Goal: Task Accomplishment & Management: Manage account settings

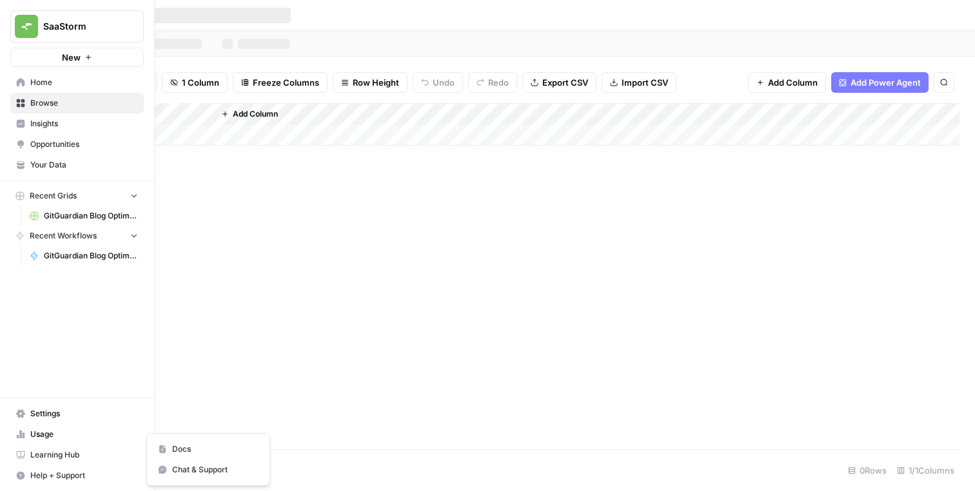
click at [69, 477] on span "Help + Support" at bounding box center [84, 476] width 108 height 12
click at [176, 448] on span "Docs" at bounding box center [215, 450] width 86 height 12
click at [104, 474] on span "Help + Support" at bounding box center [84, 476] width 108 height 12
click at [174, 473] on span "Chat & Support" at bounding box center [215, 470] width 86 height 12
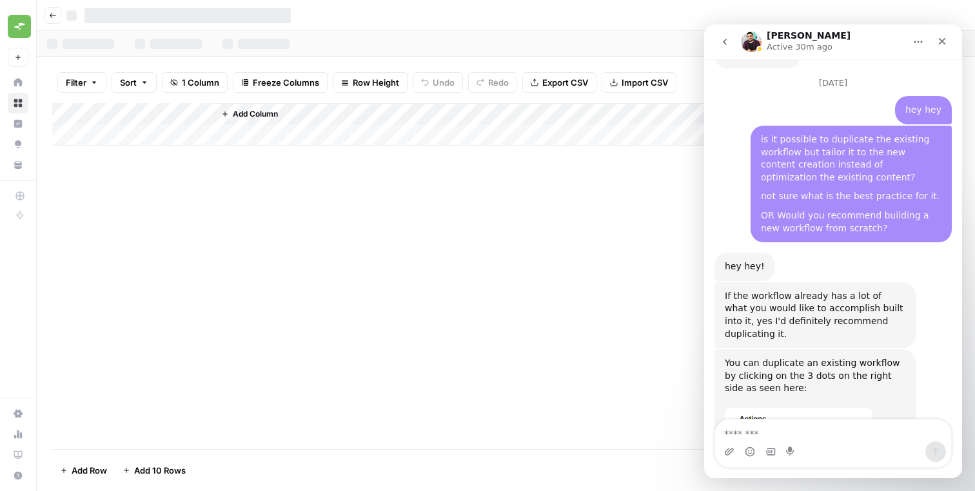
scroll to position [5156, 0]
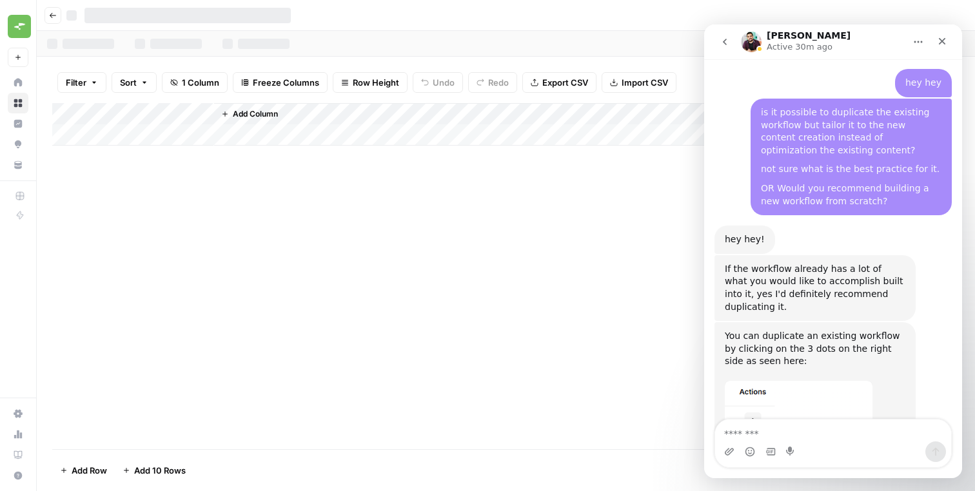
click at [783, 431] on textarea "Message…" at bounding box center [833, 431] width 236 height 22
type textarea "*"
type textarea "**********"
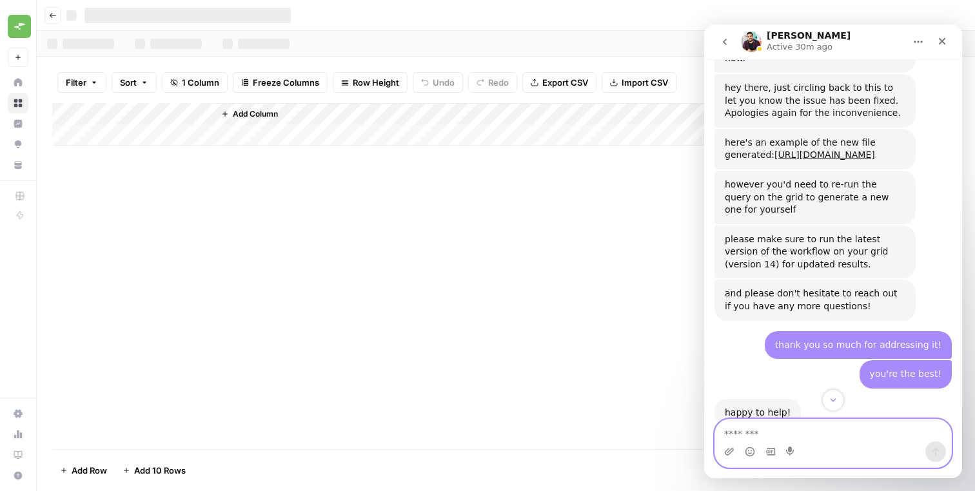
scroll to position [5194, 0]
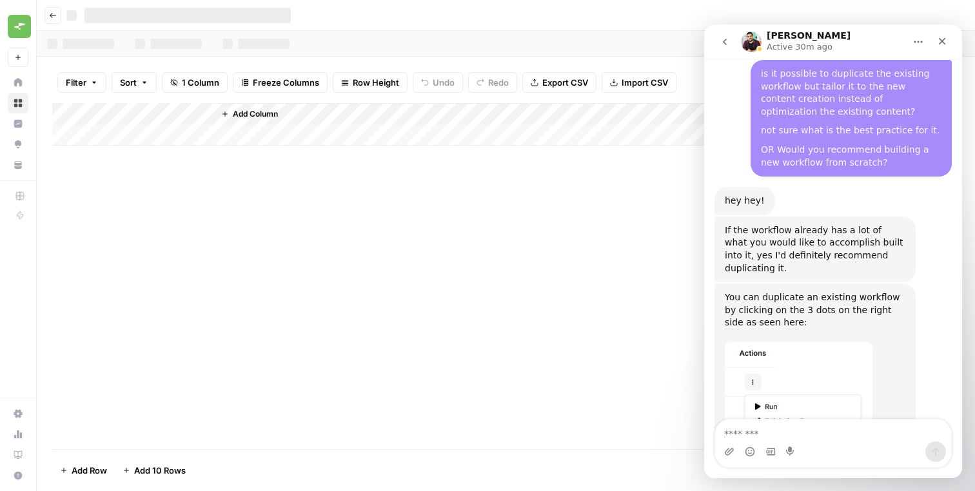
click at [938, 36] on icon "Close" at bounding box center [942, 41] width 10 height 10
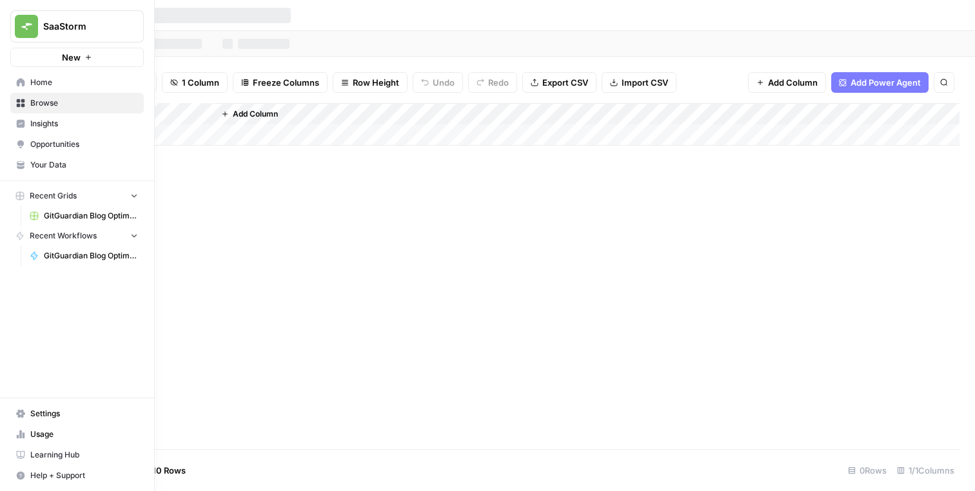
click at [65, 253] on span "GitGuardian Blog Optimisation Workflow" at bounding box center [91, 256] width 94 height 12
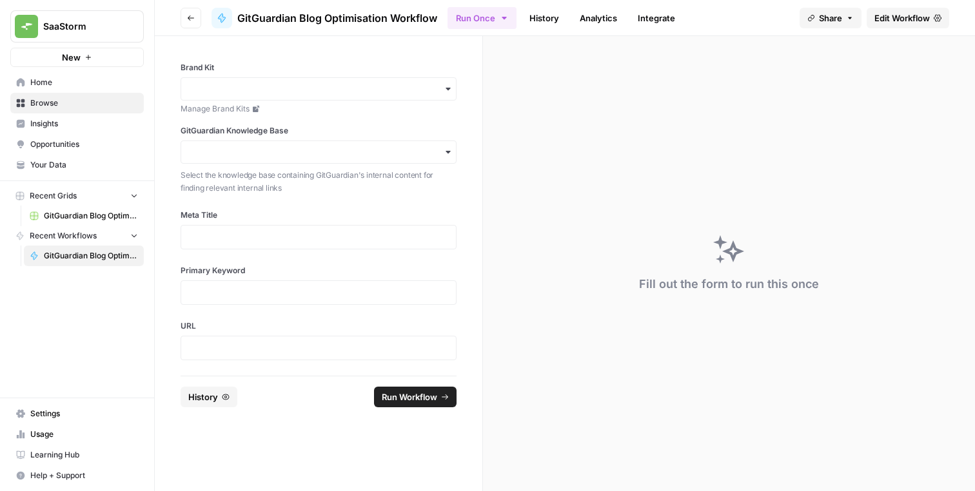
click at [194, 19] on icon "button" at bounding box center [191, 18] width 8 height 8
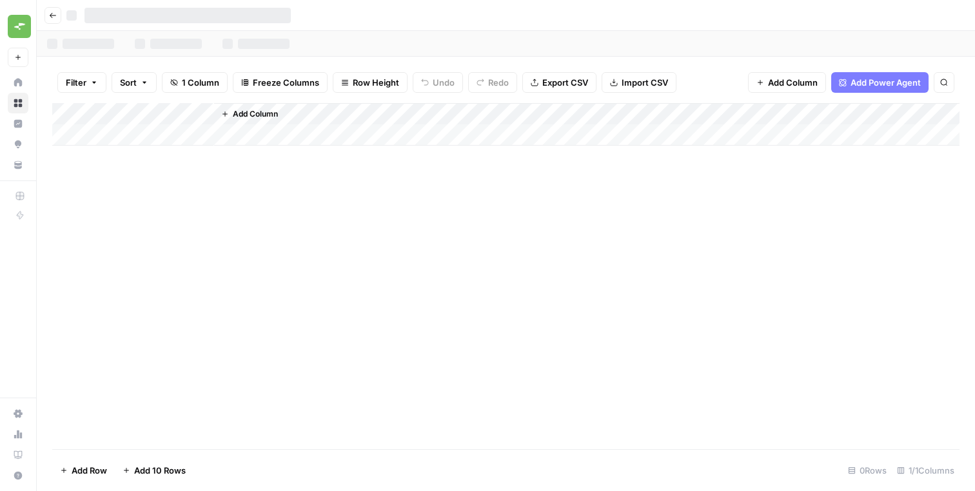
click at [50, 19] on button "Go back" at bounding box center [53, 15] width 17 height 17
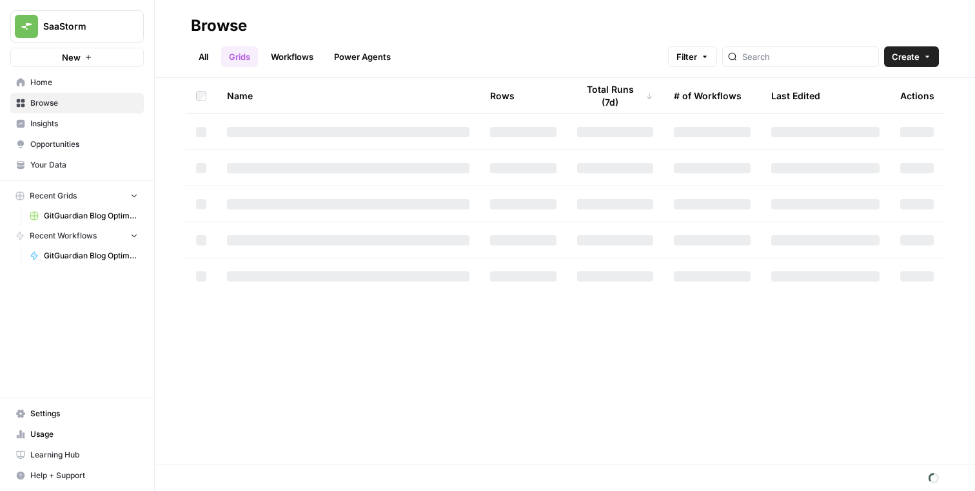
click at [307, 66] on link "Workflows" at bounding box center [292, 56] width 58 height 21
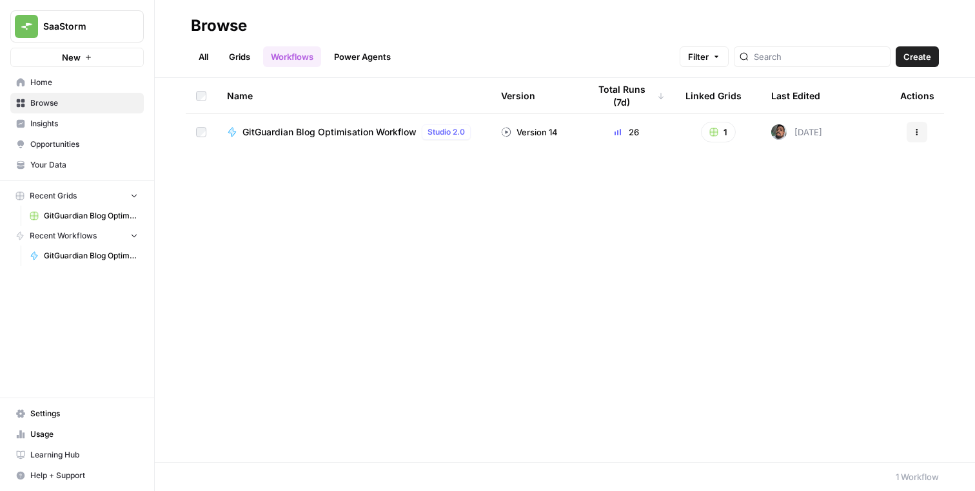
click at [913, 127] on button "Actions" at bounding box center [917, 132] width 21 height 21
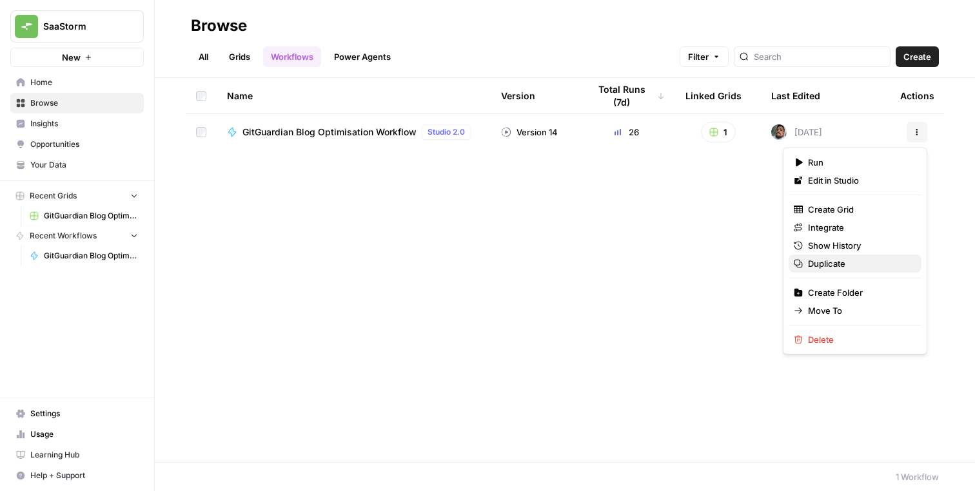
click at [831, 264] on span "Duplicate" at bounding box center [859, 263] width 103 height 13
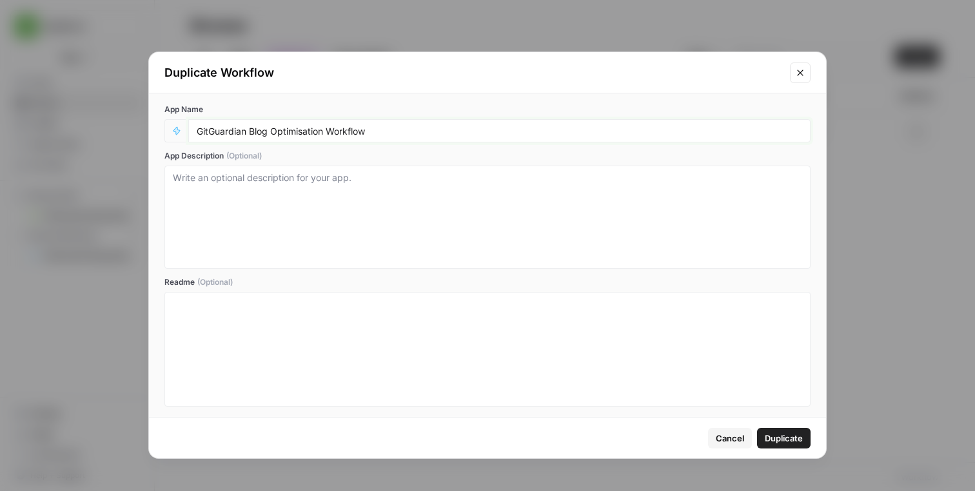
click at [284, 126] on input "GitGuardian Blog Optimisation Workflow" at bounding box center [500, 131] width 606 height 12
click at [250, 130] on input "GitGuardian Blog Optimisation Workflow" at bounding box center [500, 131] width 606 height 12
click at [313, 133] on input "GitGuardian New Blog Optimisation Workflow" at bounding box center [500, 131] width 606 height 12
type input "GitGuardian New Blog Content Workflow"
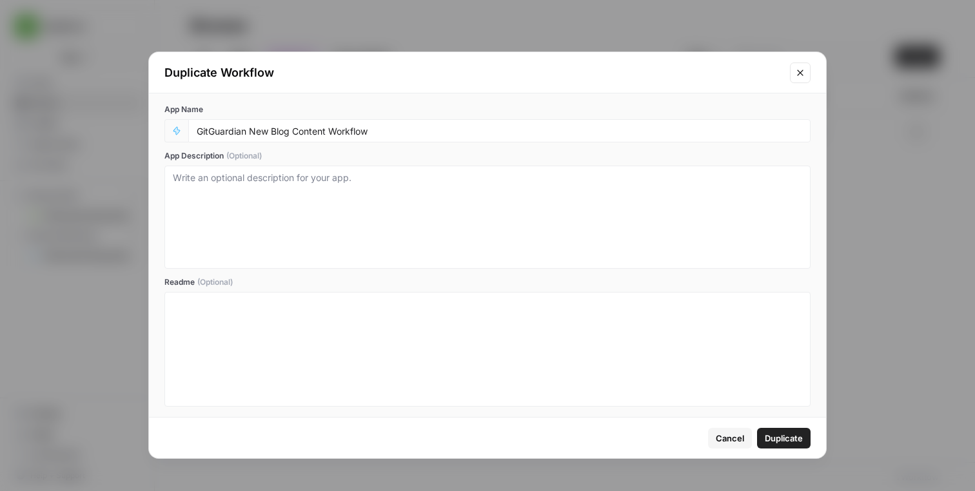
click at [784, 436] on span "Duplicate" at bounding box center [784, 438] width 38 height 13
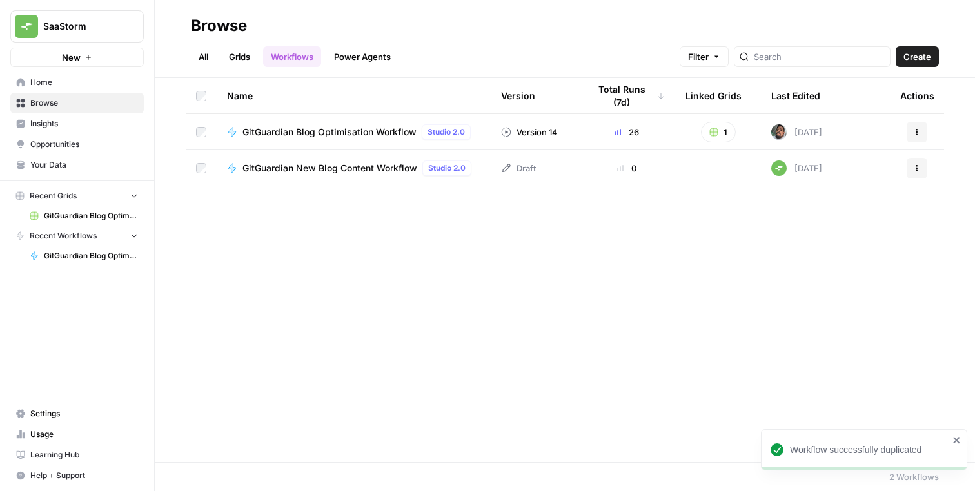
click at [350, 167] on span "GitGuardian New Blog Content Workflow" at bounding box center [329, 168] width 175 height 13
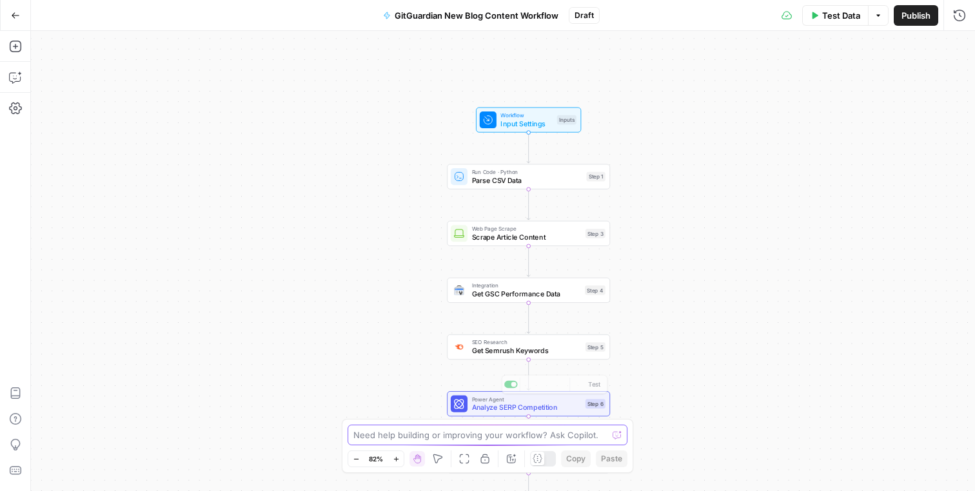
click at [470, 435] on textarea at bounding box center [480, 435] width 254 height 13
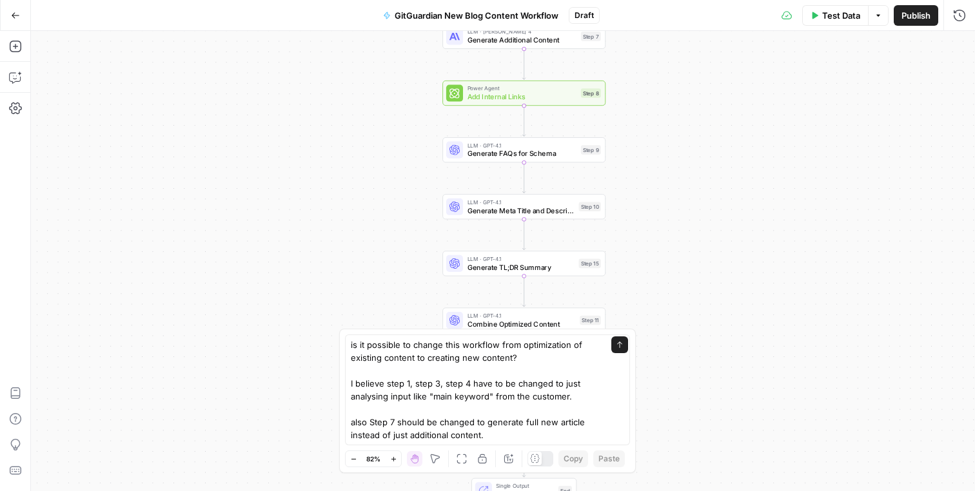
drag, startPoint x: 619, startPoint y: 234, endPoint x: 619, endPoint y: 112, distance: 122.5
click at [619, 110] on div "Workflow Input Settings Inputs Run Code · Python Parse CSV Data Step 1 Web Page…" at bounding box center [503, 261] width 944 height 460
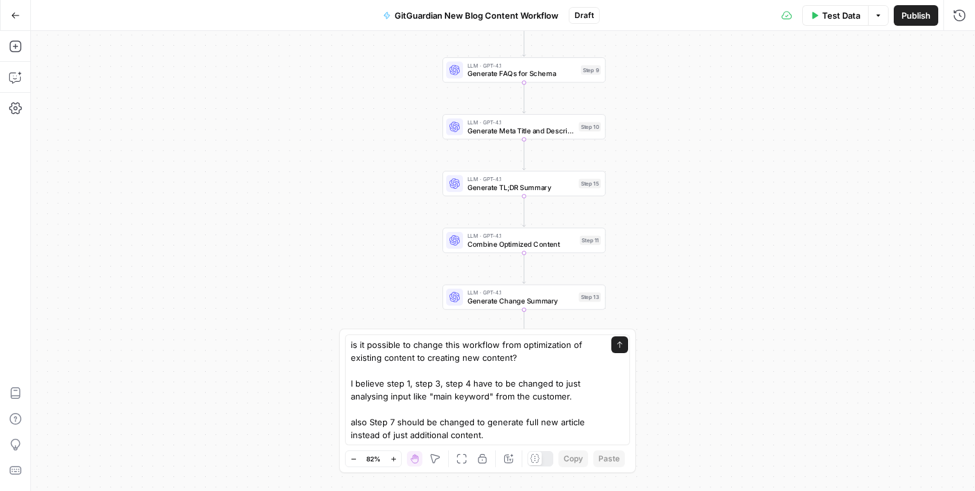
drag, startPoint x: 626, startPoint y: 227, endPoint x: 626, endPoint y: 153, distance: 73.5
click at [626, 153] on div "Workflow Input Settings Inputs Run Code · Python Parse CSV Data Step 1 Web Page…" at bounding box center [503, 261] width 944 height 460
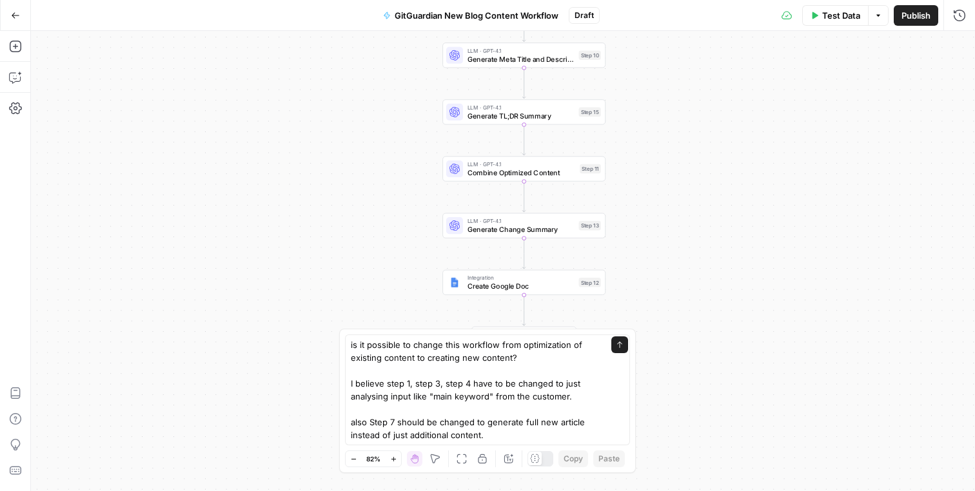
drag, startPoint x: 621, startPoint y: 210, endPoint x: 621, endPoint y: 138, distance: 71.6
click at [621, 138] on div "Workflow Input Settings Inputs Run Code · Python Parse CSV Data Step 1 Web Page…" at bounding box center [503, 261] width 944 height 460
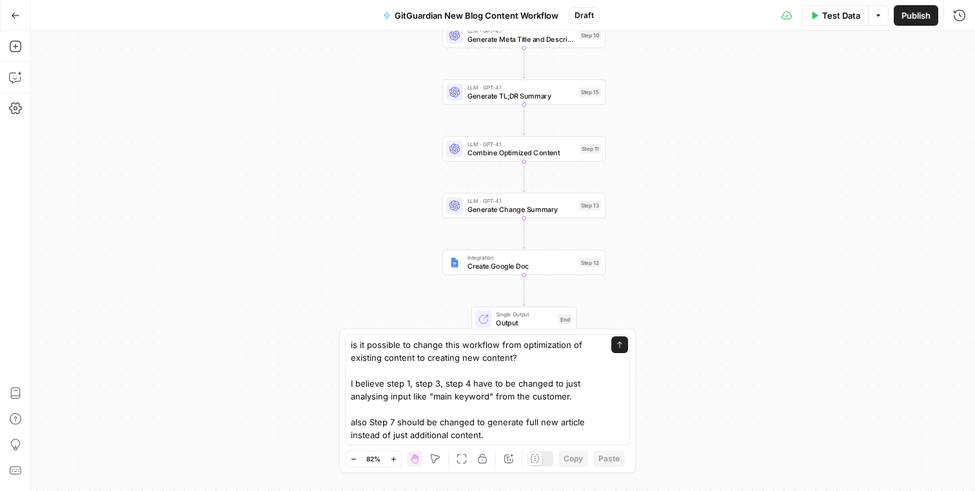
drag, startPoint x: 623, startPoint y: 212, endPoint x: 623, endPoint y: 191, distance: 21.3
click at [623, 191] on div "Workflow Input Settings Inputs Run Code · Python Parse CSV Data Step 1 Web Page…" at bounding box center [503, 261] width 944 height 460
click at [536, 437] on textarea "is it possible to change this workflow from optimization of existing content to…" at bounding box center [475, 390] width 248 height 103
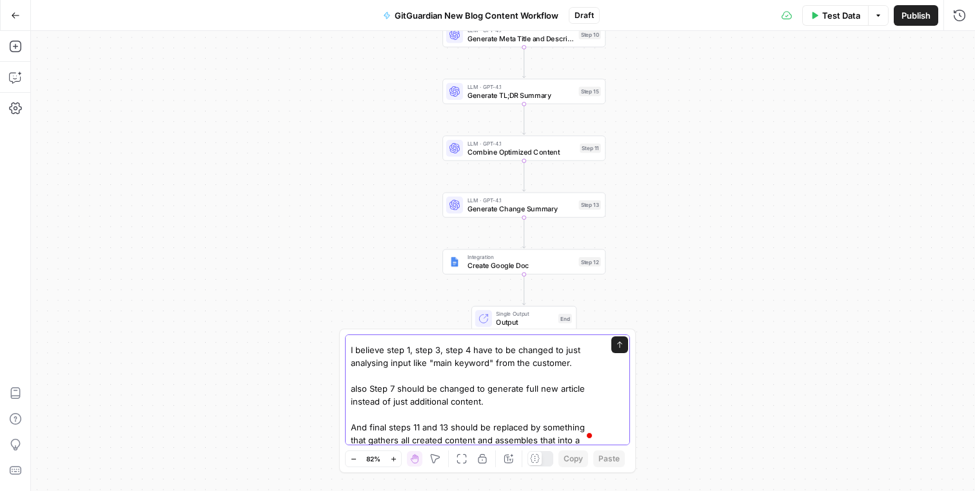
scroll to position [46, 0]
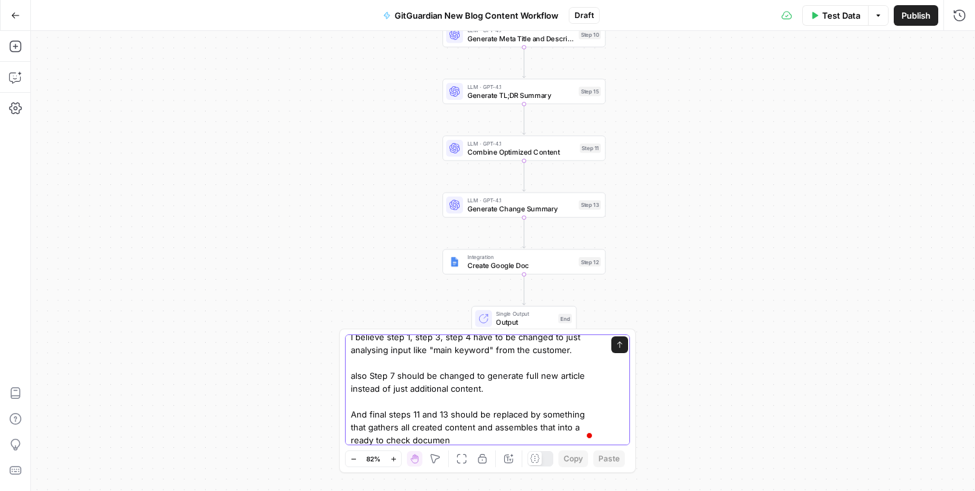
type textarea "is it possible to change this workflow from optimization of existing content to…"
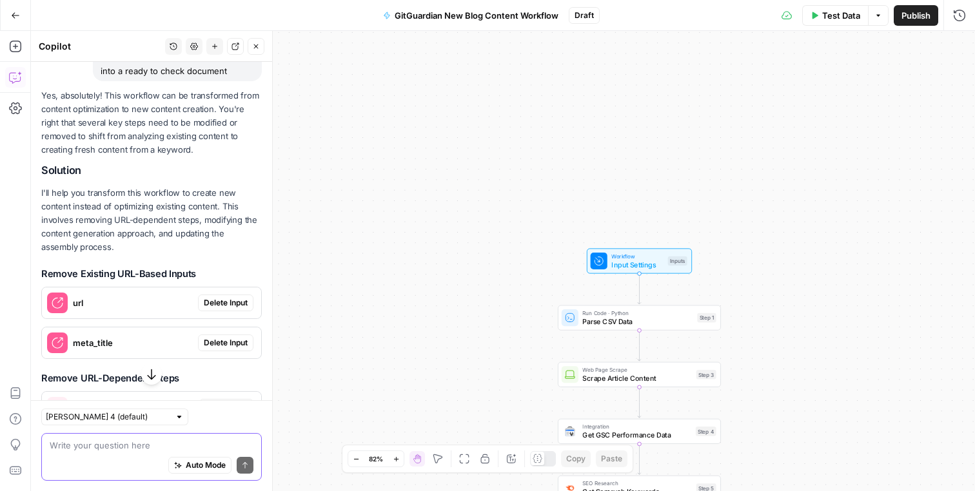
scroll to position [338, 0]
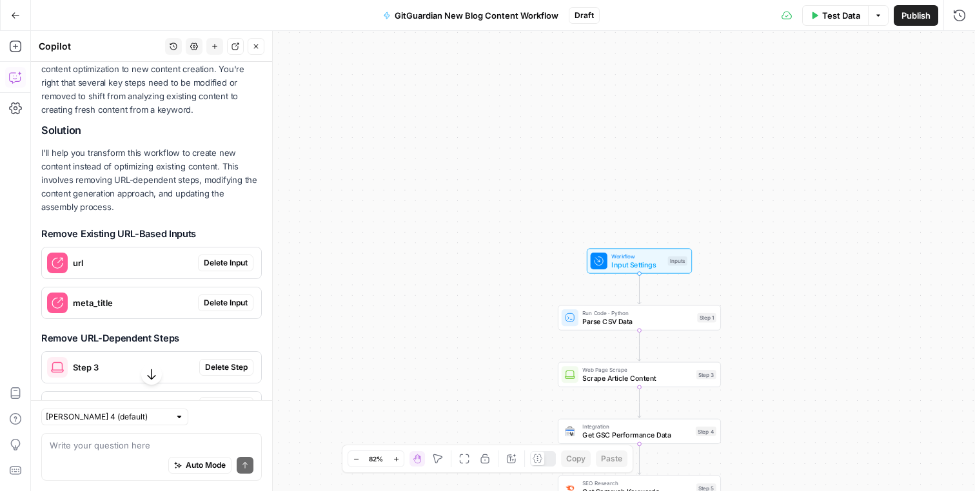
click at [232, 262] on span "Delete Input" at bounding box center [226, 263] width 44 height 12
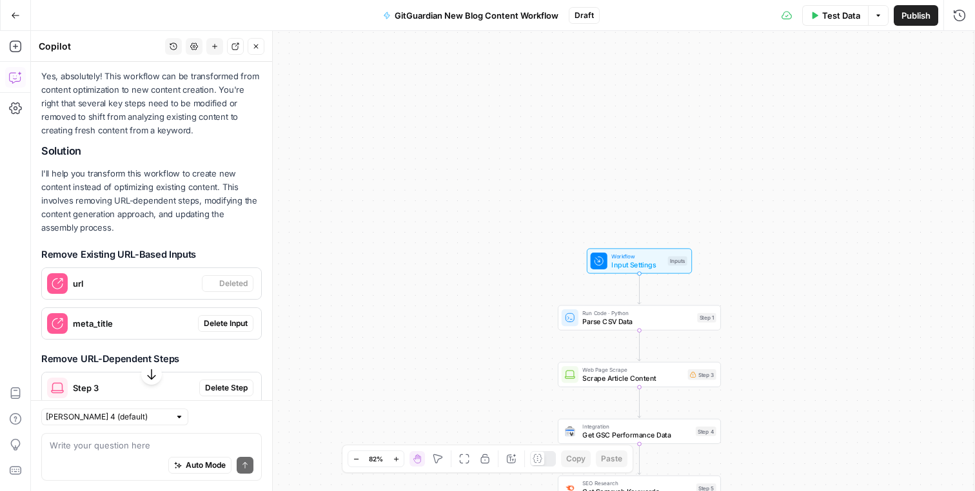
click at [233, 318] on span "Delete Input" at bounding box center [226, 324] width 44 height 12
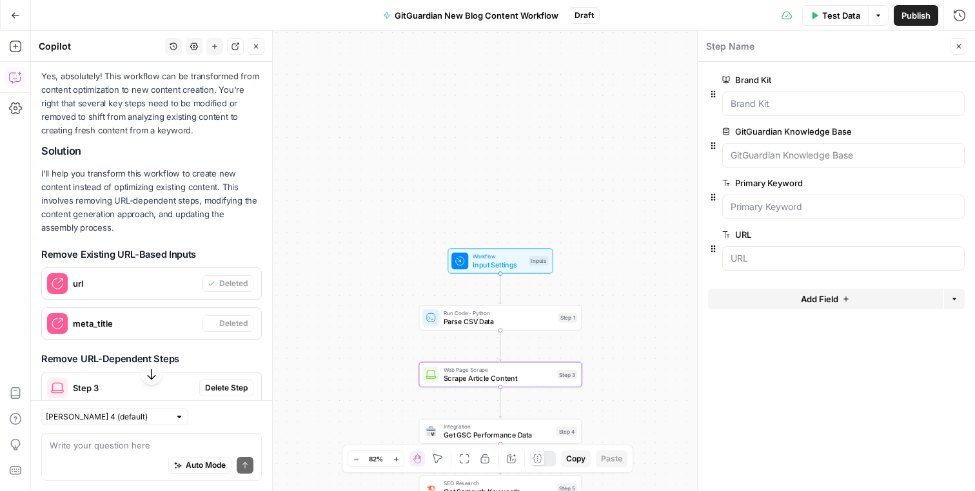
scroll to position [413, 0]
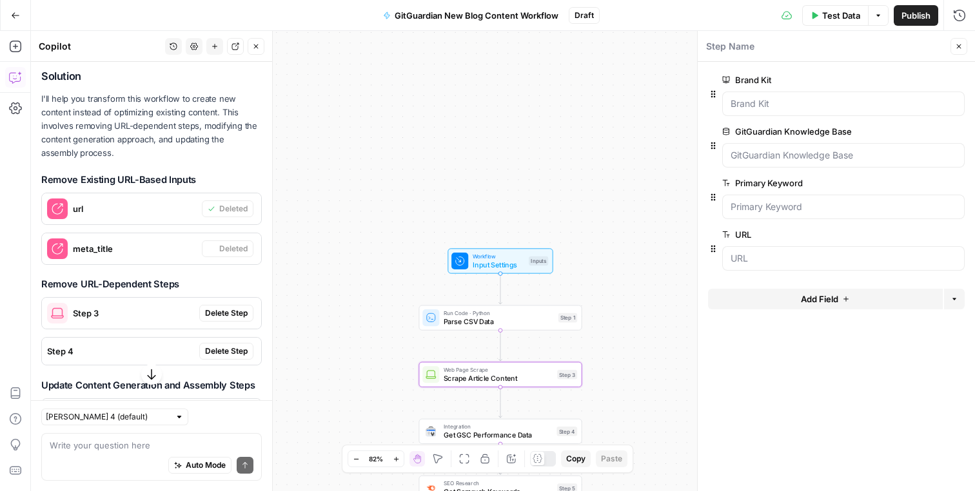
click at [233, 311] on span "Delete Step" at bounding box center [226, 314] width 43 height 12
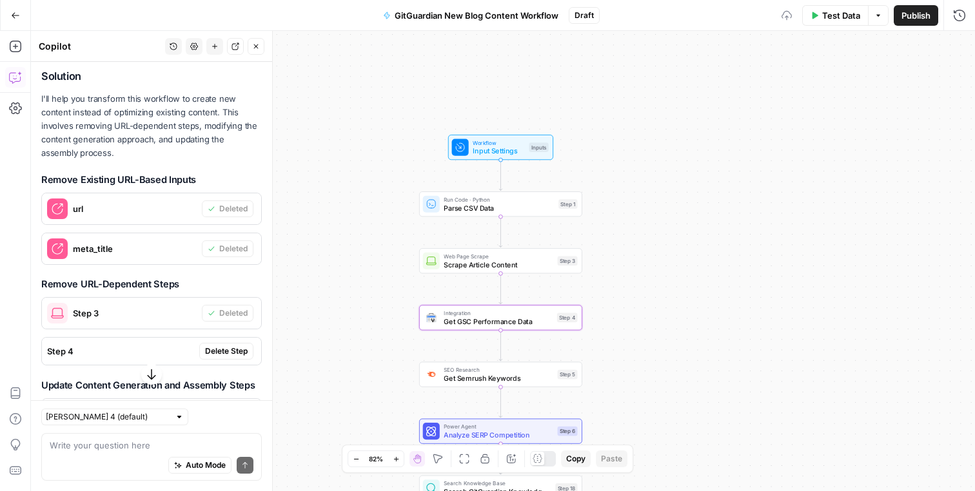
click at [237, 351] on span "Delete Step" at bounding box center [226, 352] width 43 height 12
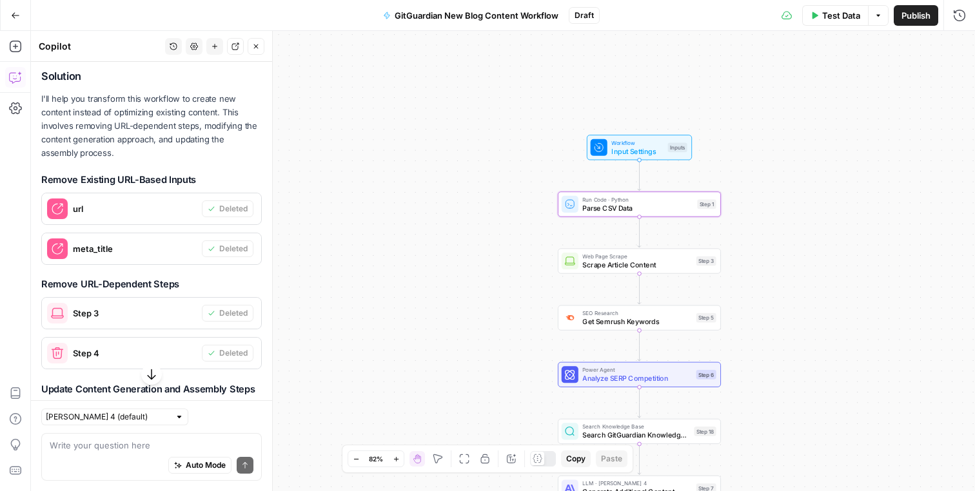
scroll to position [540, 0]
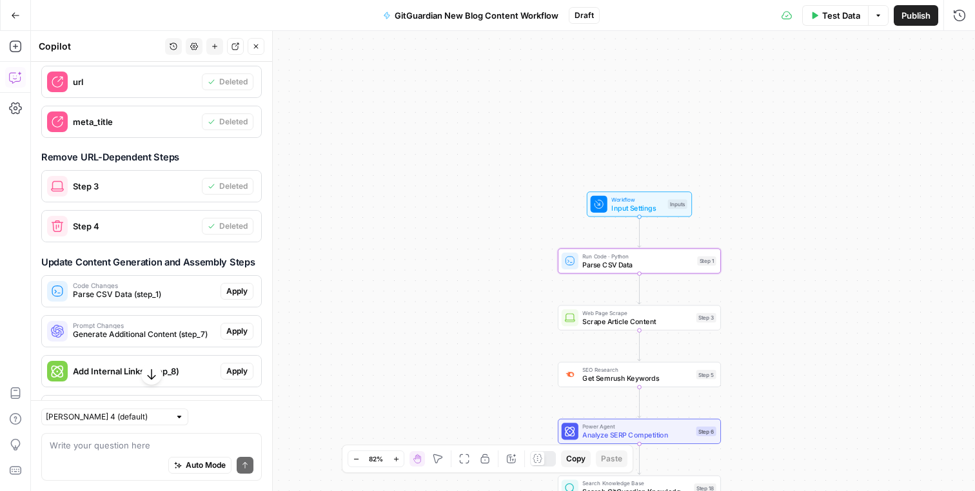
click at [237, 292] on span "Apply" at bounding box center [236, 292] width 21 height 12
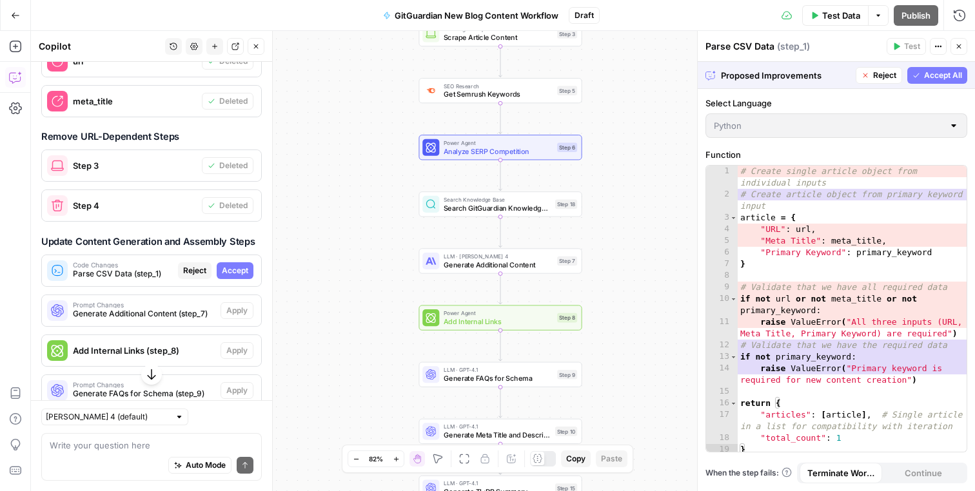
scroll to position [519, 0]
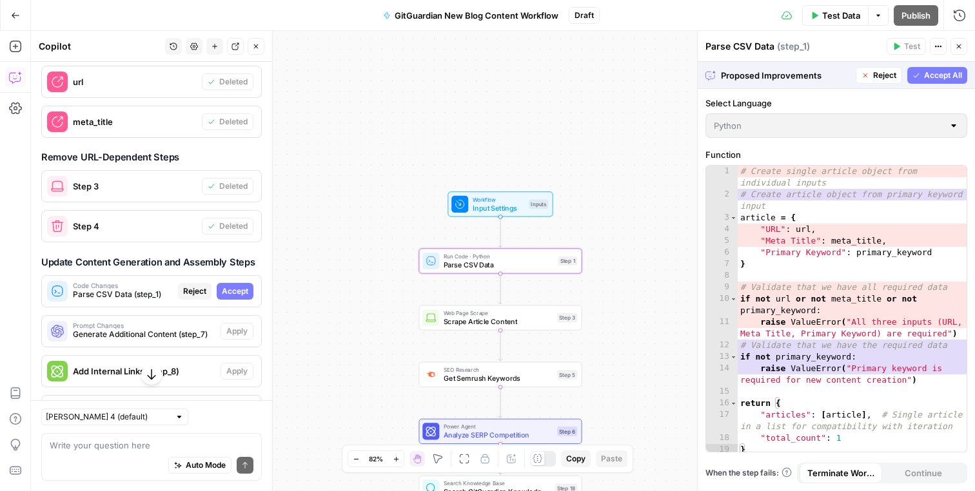
click at [242, 294] on span "Accept" at bounding box center [235, 292] width 26 height 12
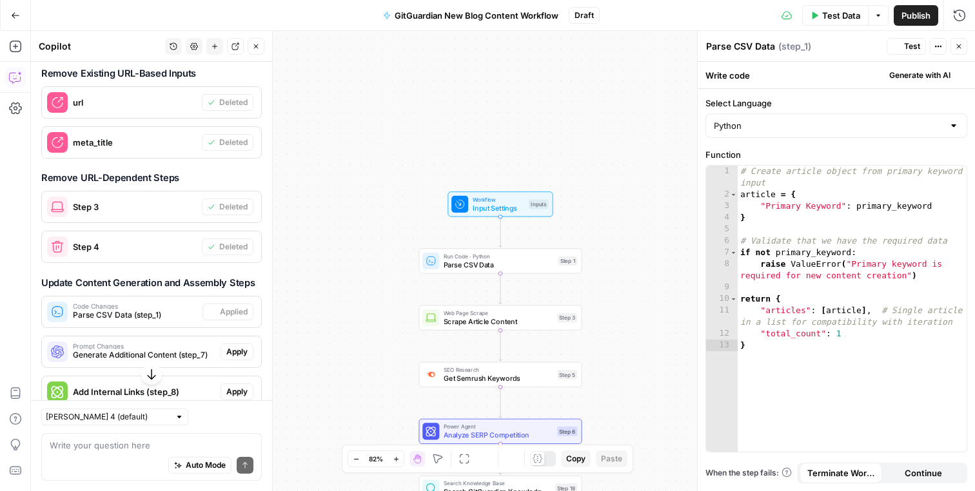
click at [239, 346] on span "Apply" at bounding box center [236, 352] width 21 height 12
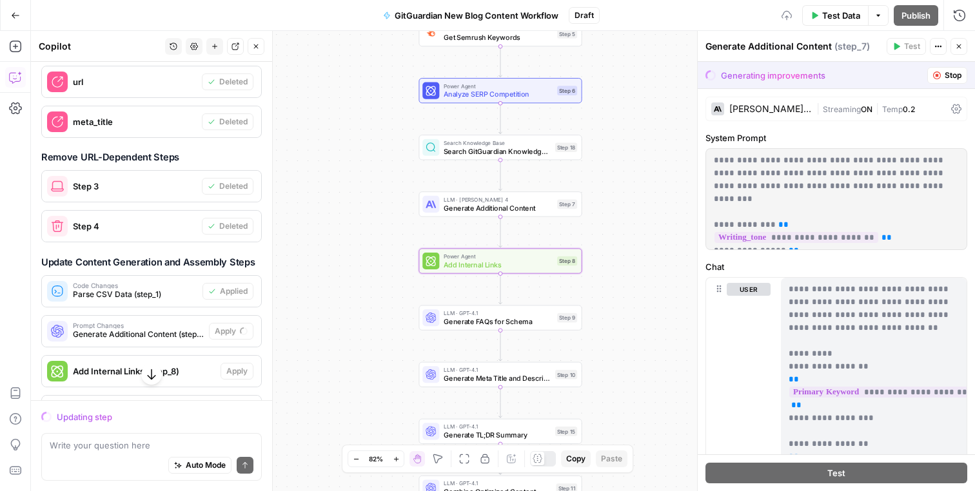
scroll to position [520, 0]
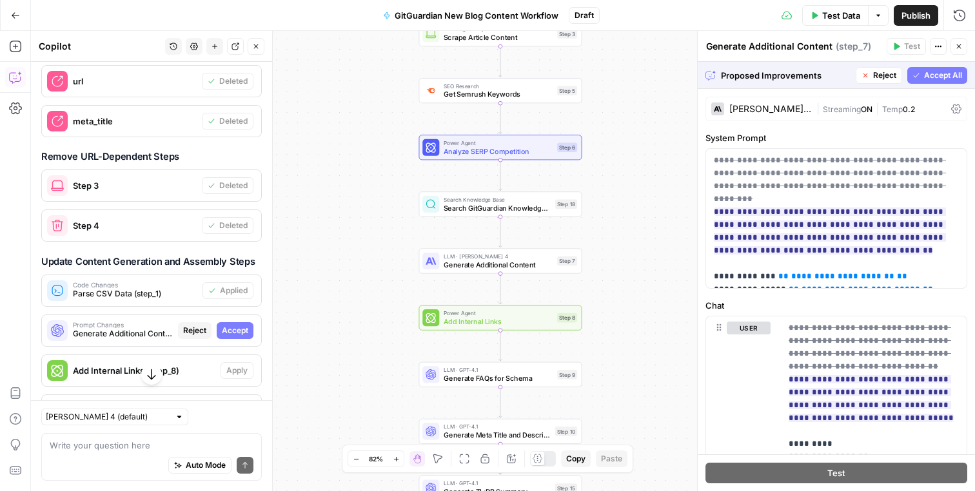
click at [237, 332] on span "Accept" at bounding box center [235, 331] width 26 height 12
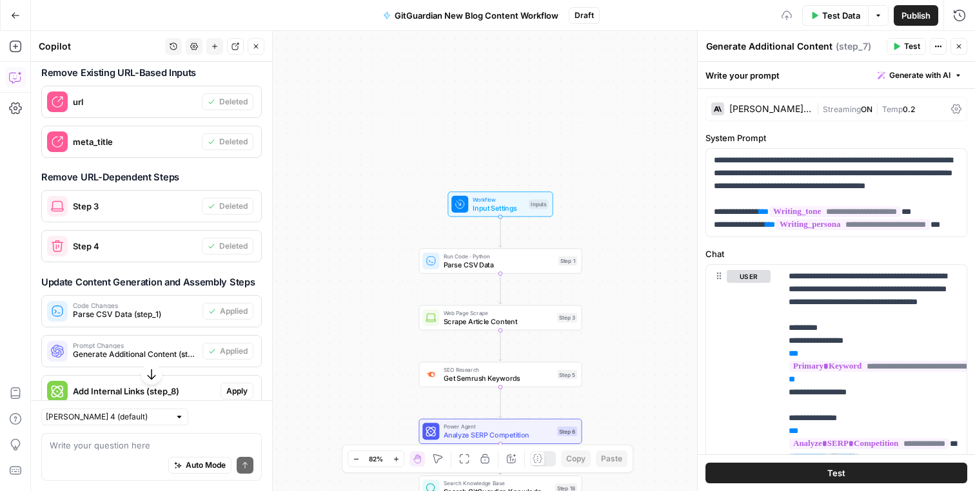
scroll to position [541, 0]
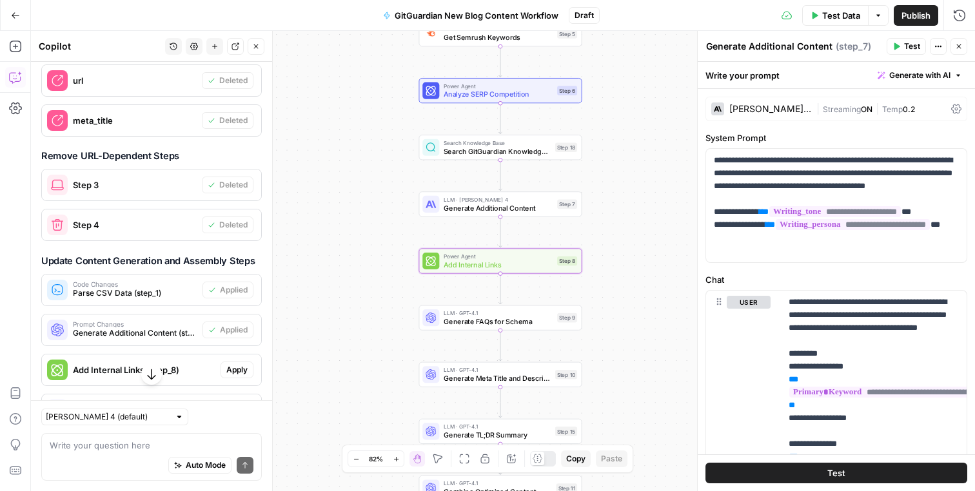
click at [240, 371] on span "Apply" at bounding box center [236, 370] width 21 height 12
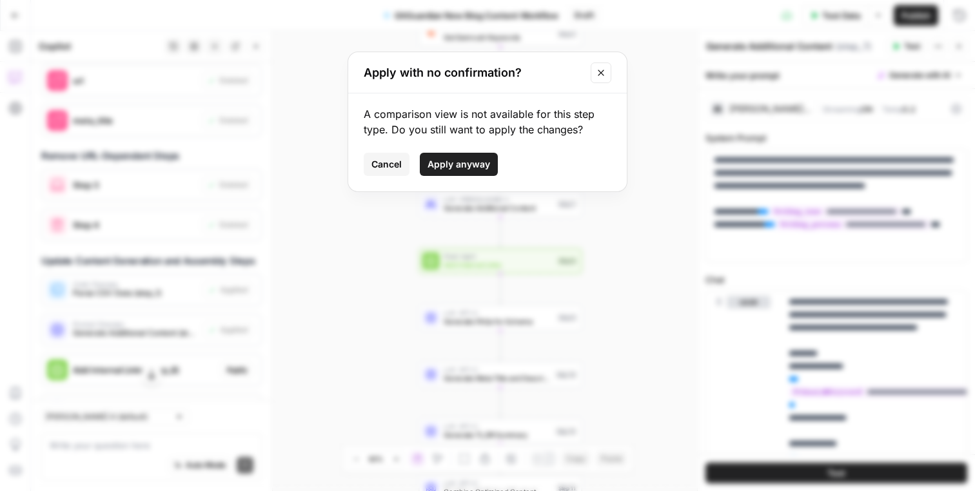
click at [448, 166] on span "Apply anyway" at bounding box center [459, 164] width 63 height 13
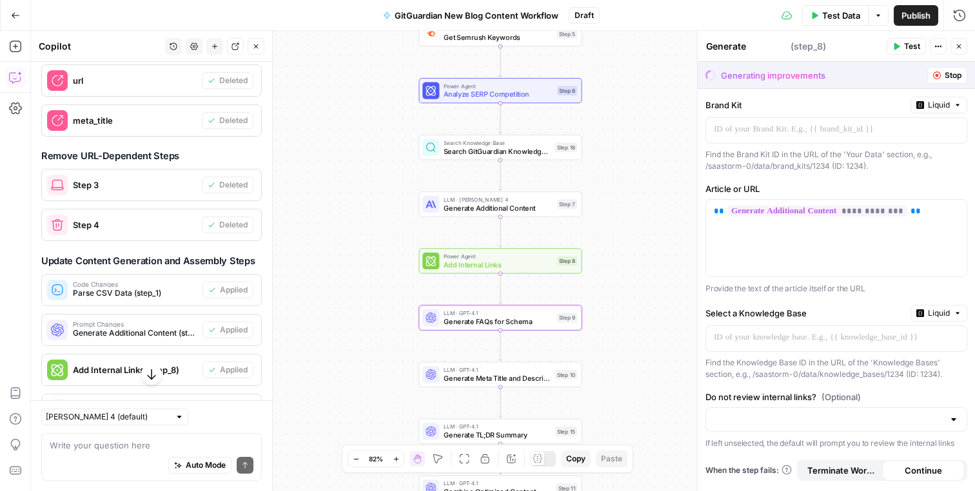
type textarea "Add Internal Links"
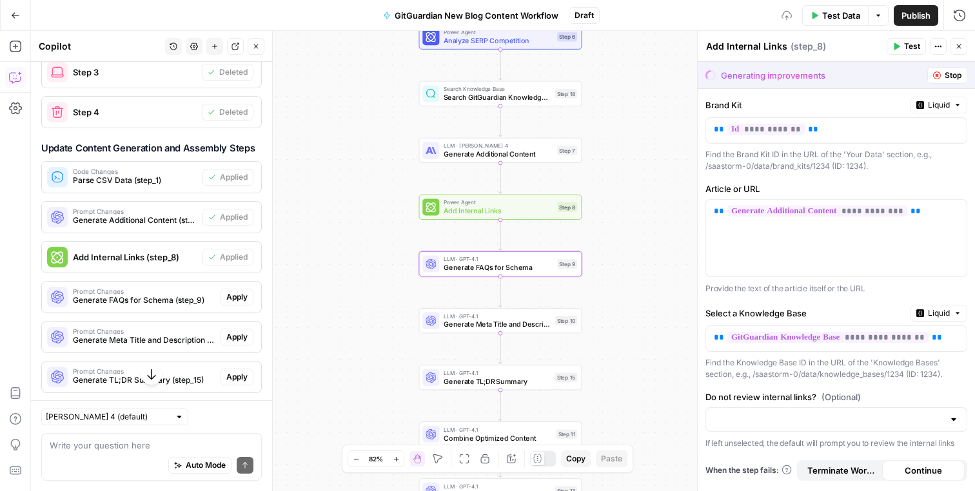
click at [236, 293] on span "Apply" at bounding box center [236, 298] width 21 height 12
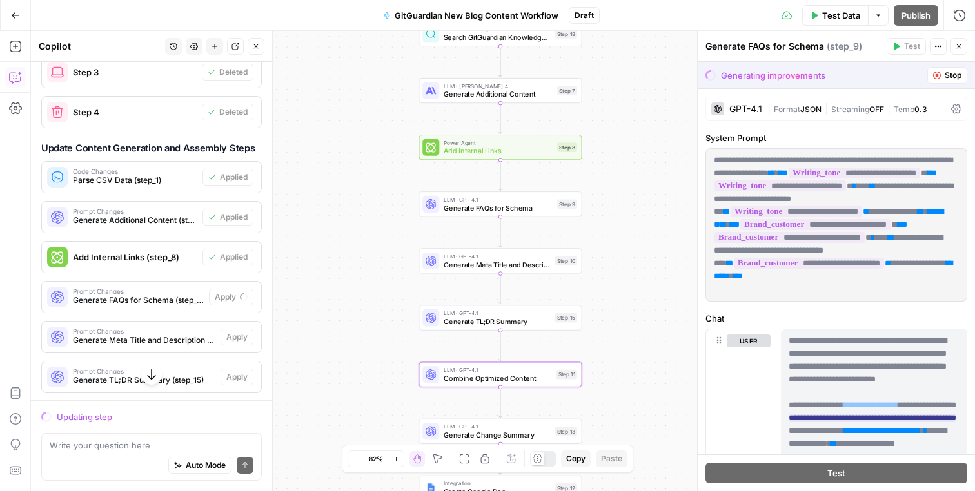
scroll to position [796, 0]
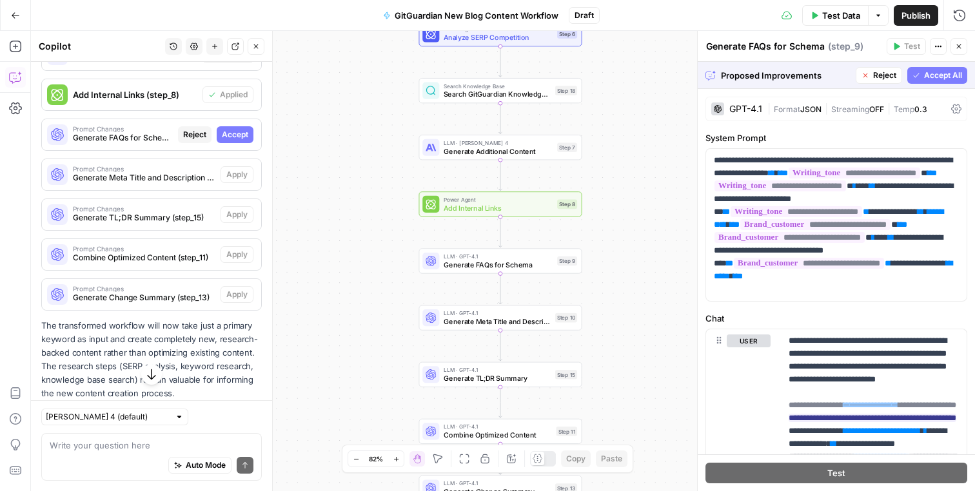
click at [938, 74] on span "Accept All" at bounding box center [943, 76] width 38 height 12
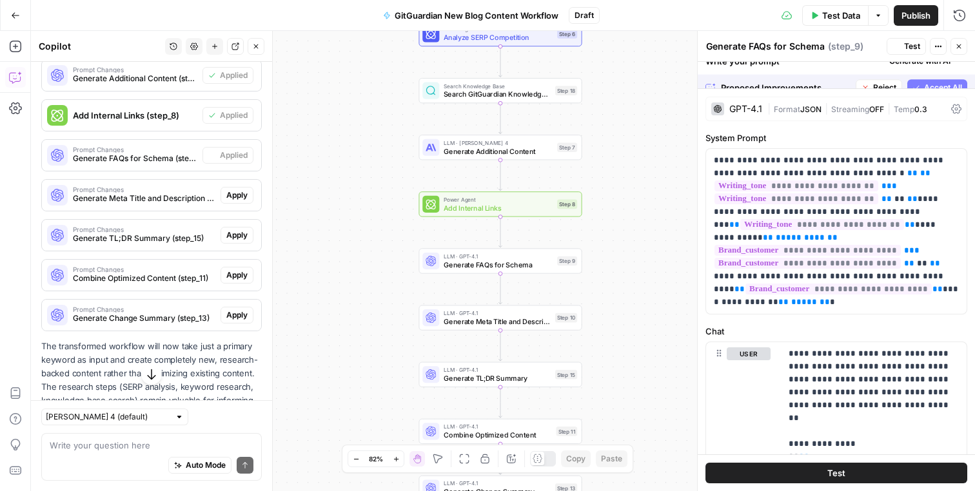
scroll to position [816, 0]
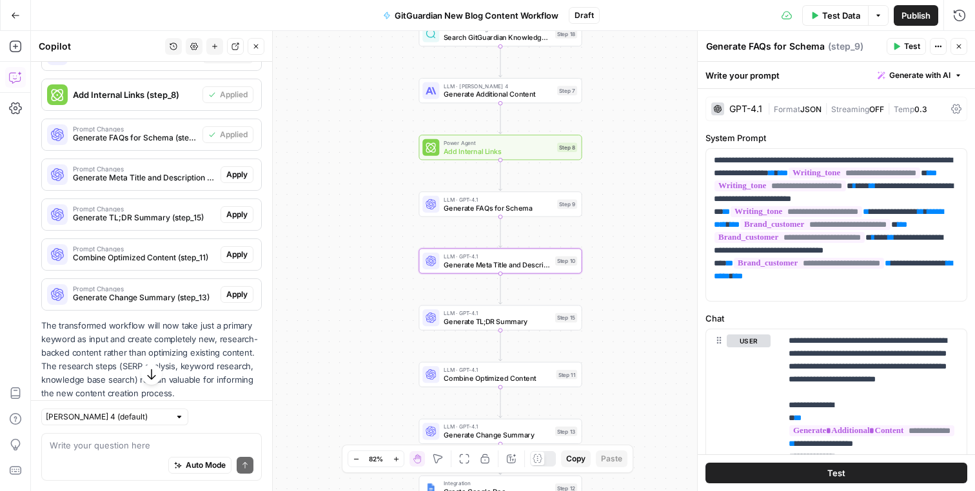
click at [237, 174] on span "Apply" at bounding box center [236, 175] width 21 height 12
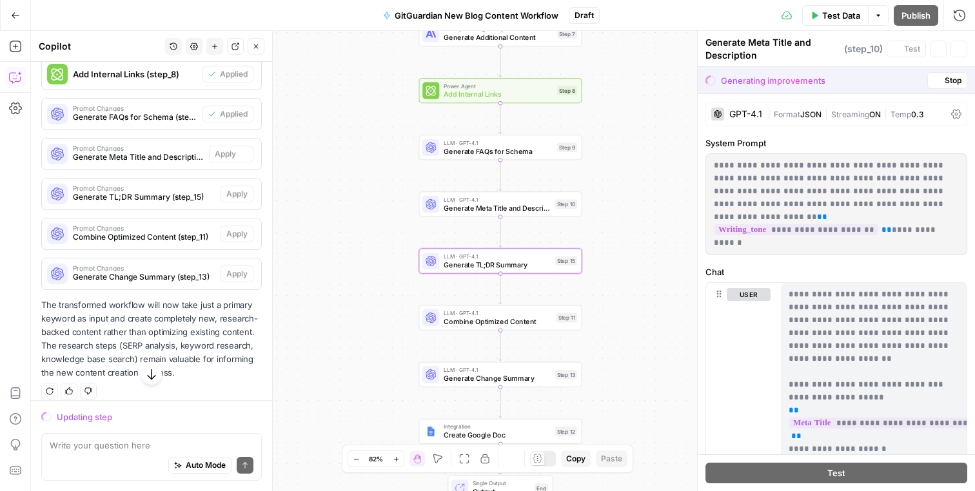
scroll to position [796, 0]
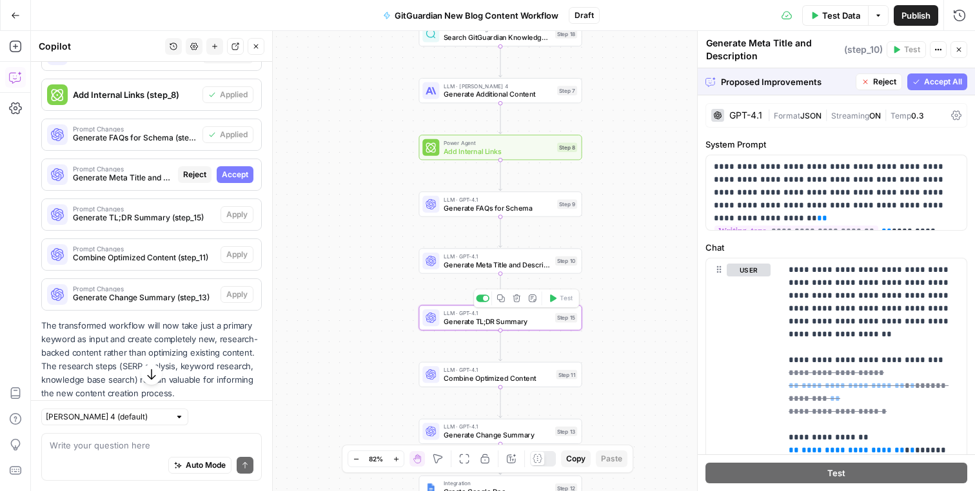
click at [930, 81] on span "Accept All" at bounding box center [943, 82] width 38 height 12
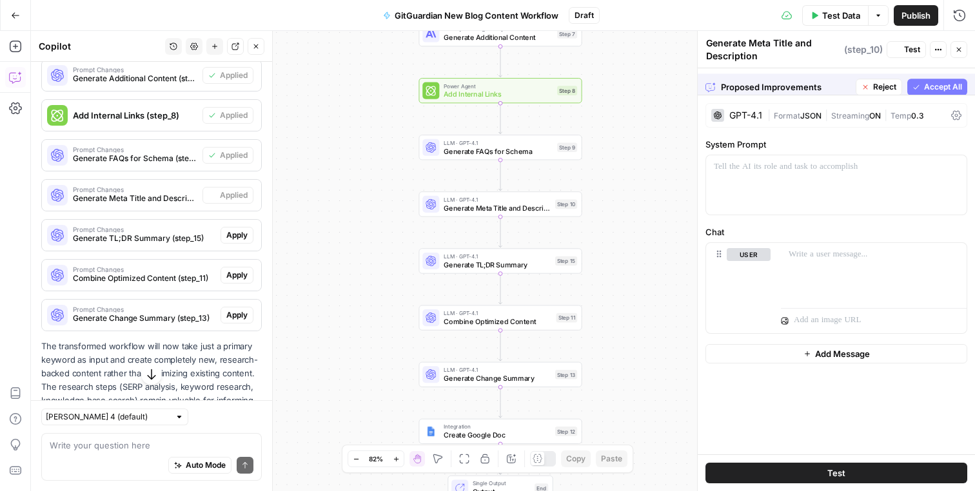
scroll to position [816, 0]
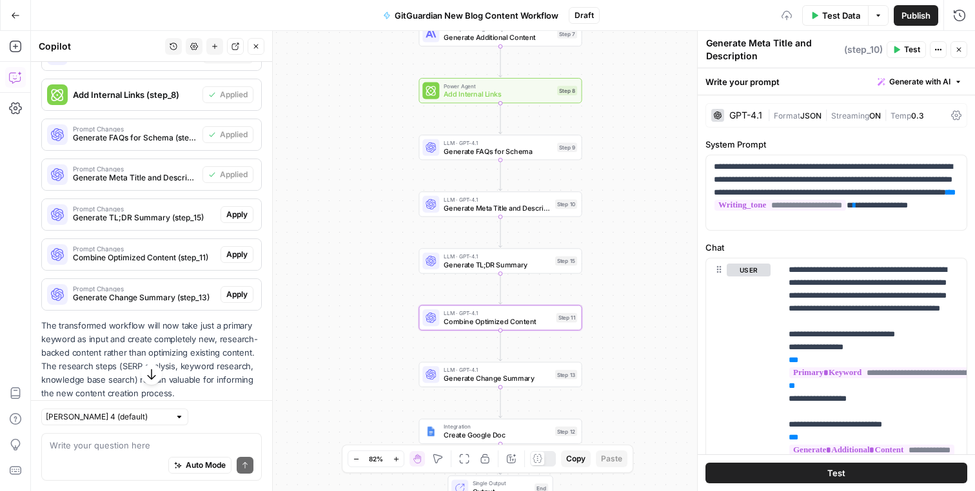
click at [236, 216] on span "Apply" at bounding box center [236, 215] width 21 height 12
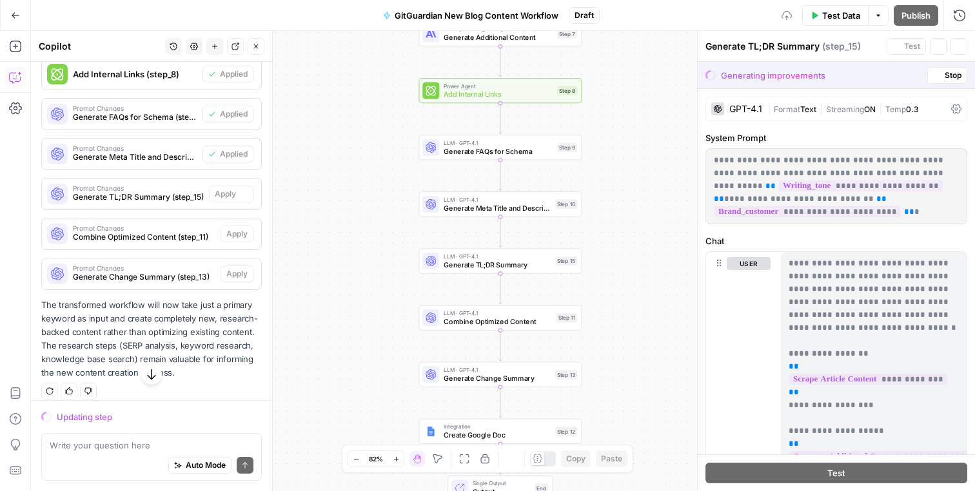
scroll to position [796, 0]
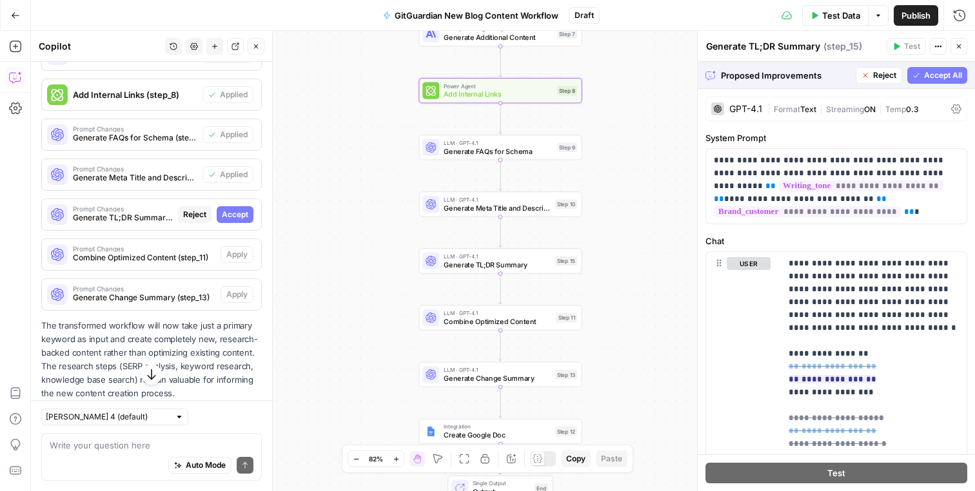
click at [232, 215] on span "Accept" at bounding box center [235, 215] width 26 height 12
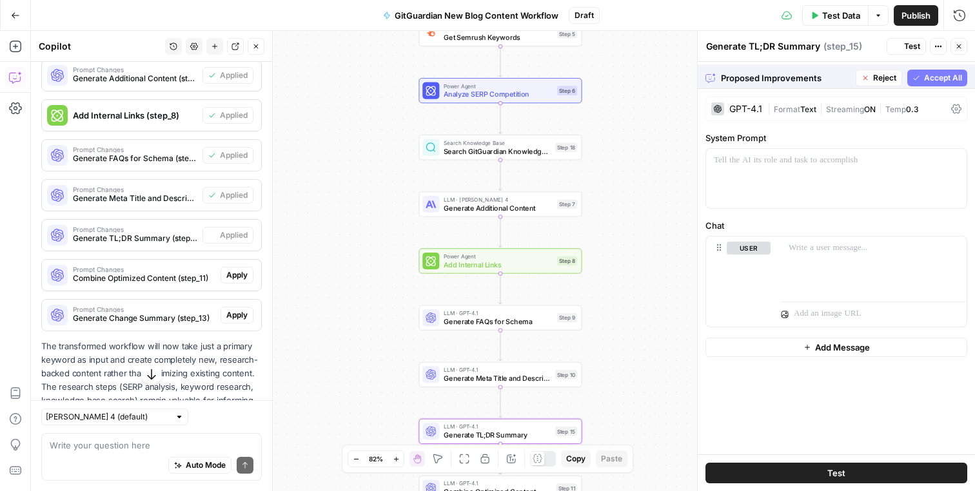
scroll to position [816, 0]
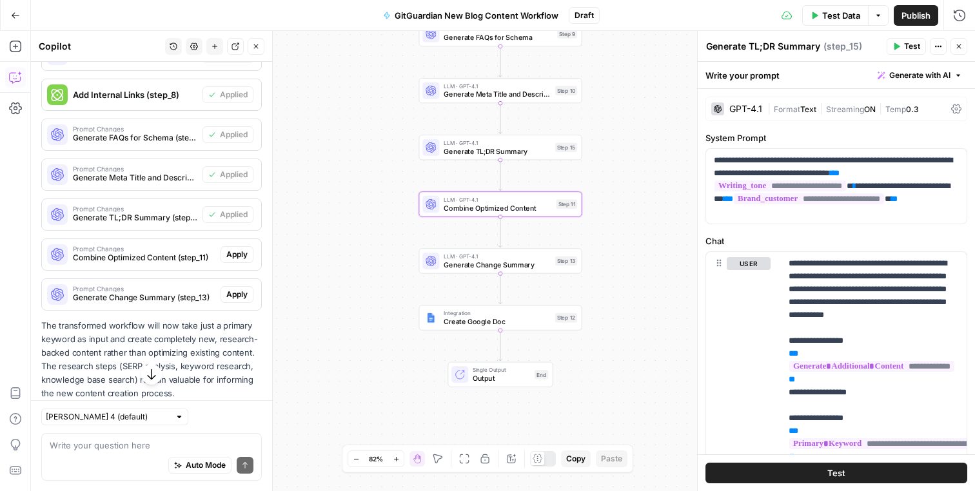
click at [238, 255] on span "Apply" at bounding box center [236, 255] width 21 height 12
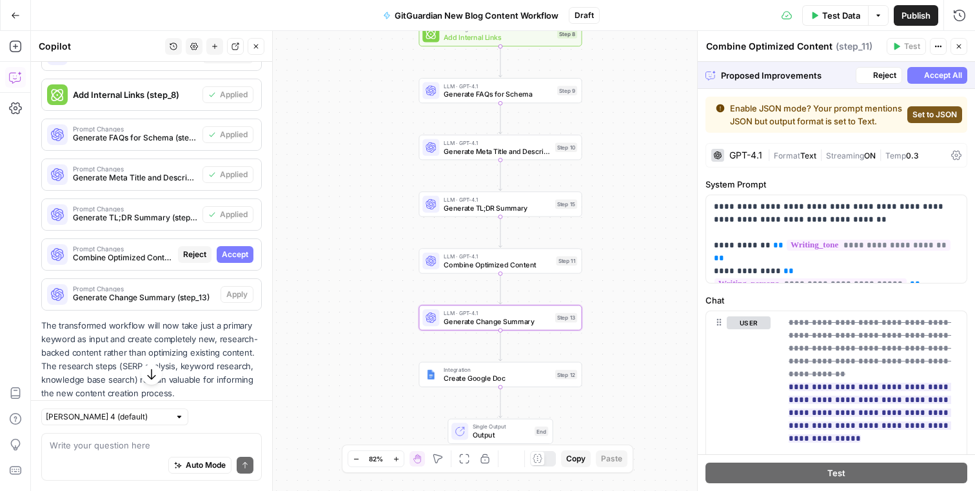
scroll to position [827, 0]
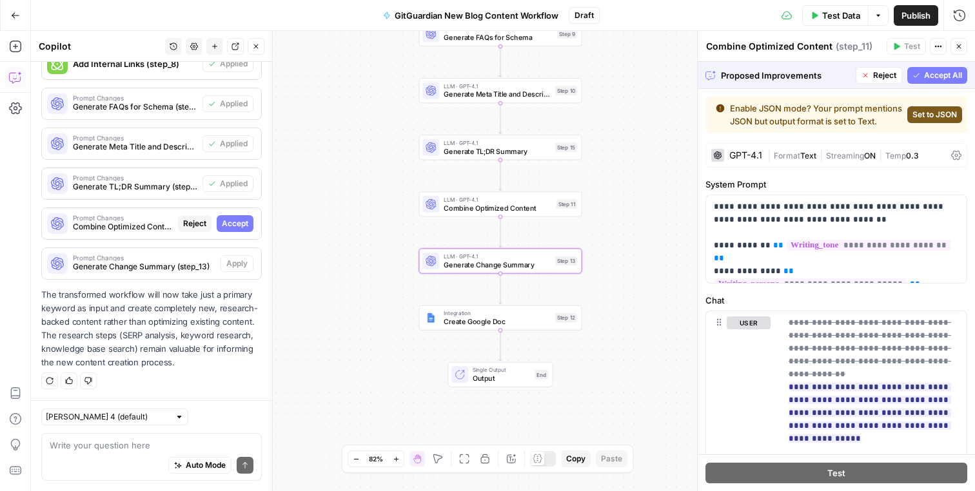
click at [239, 228] on span "Accept" at bounding box center [235, 224] width 26 height 12
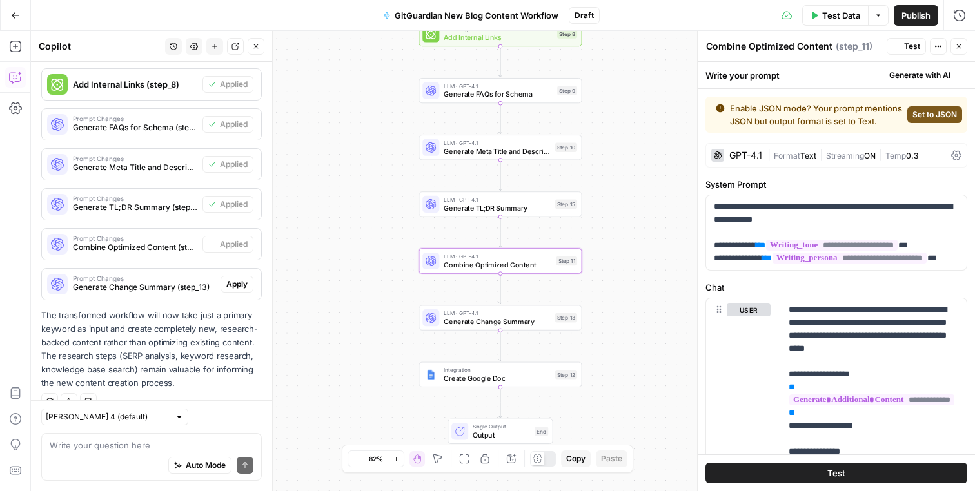
scroll to position [847, 0]
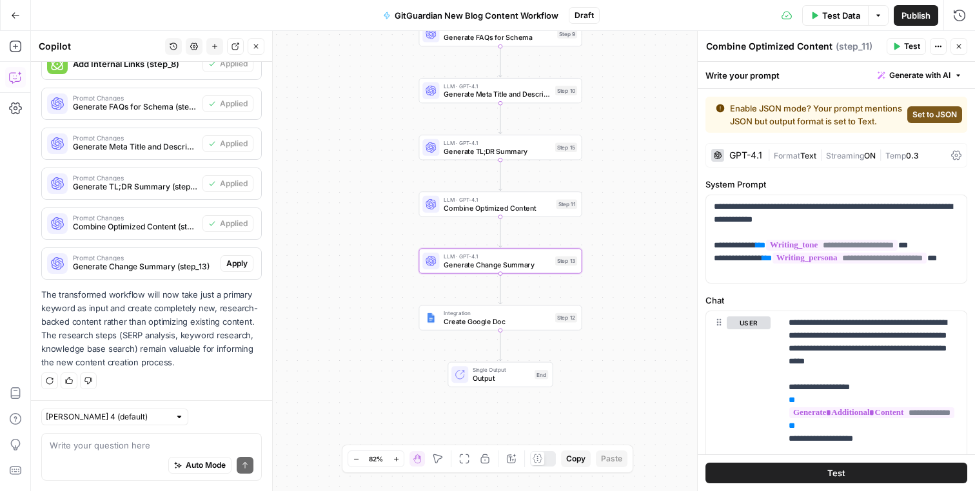
click at [238, 266] on span "Apply" at bounding box center [236, 264] width 21 height 12
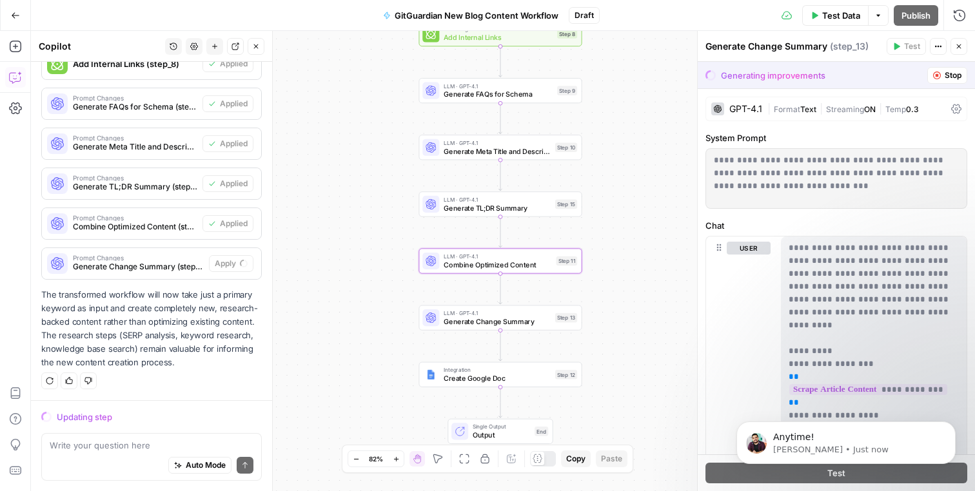
scroll to position [827, 0]
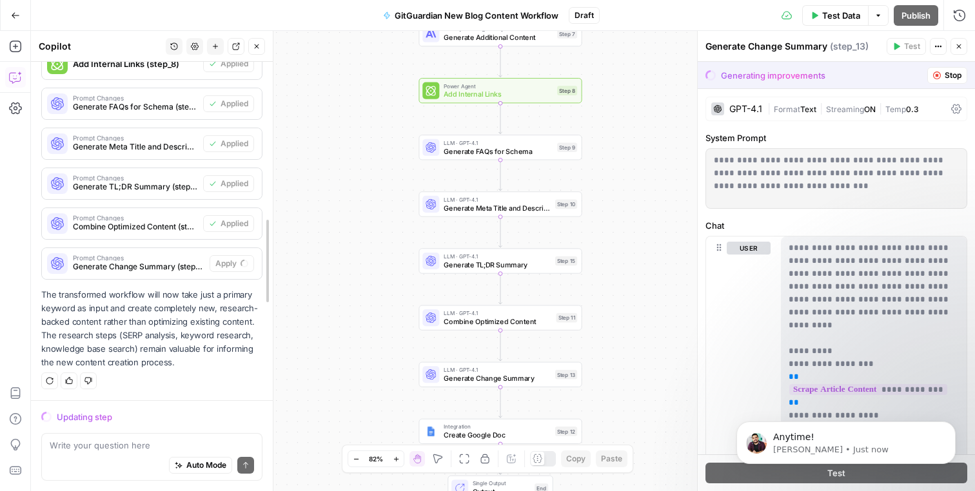
drag, startPoint x: 268, startPoint y: 366, endPoint x: 268, endPoint y: 184, distance: 182.5
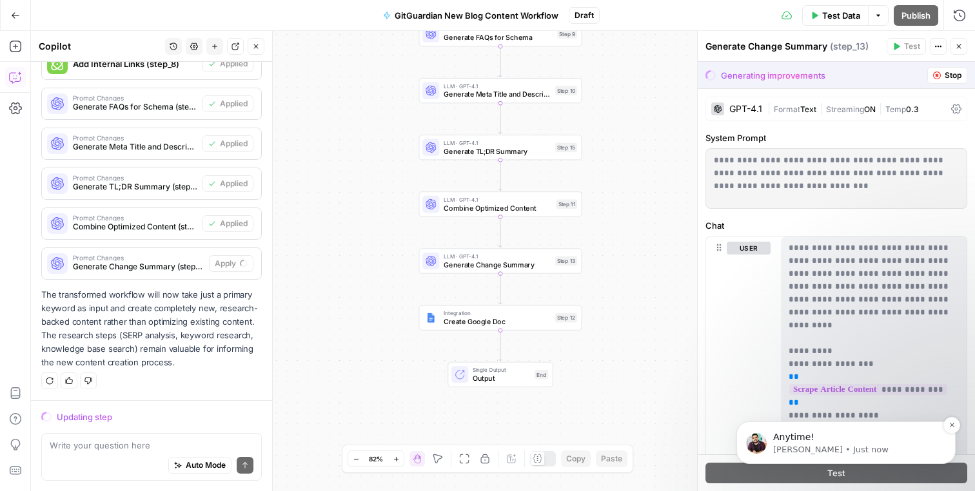
click at [776, 438] on span "Anytime!" at bounding box center [793, 437] width 41 height 10
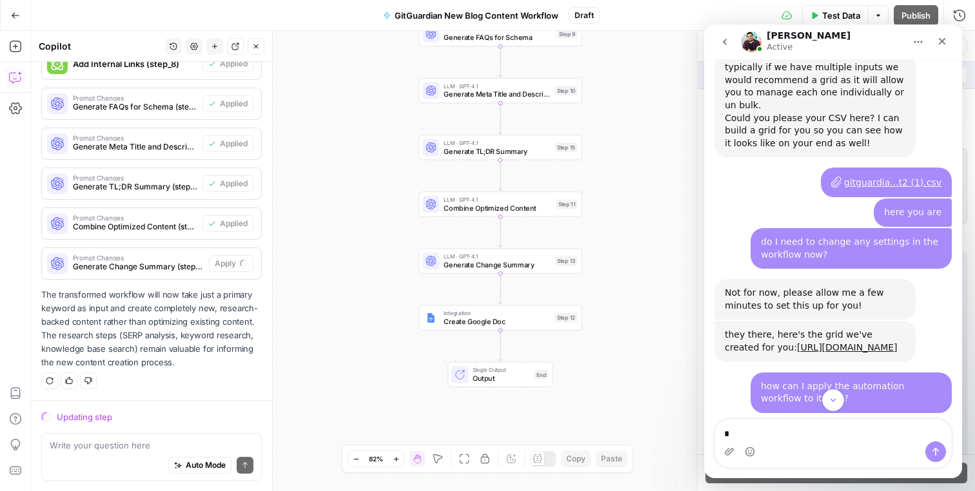
scroll to position [5254, 0]
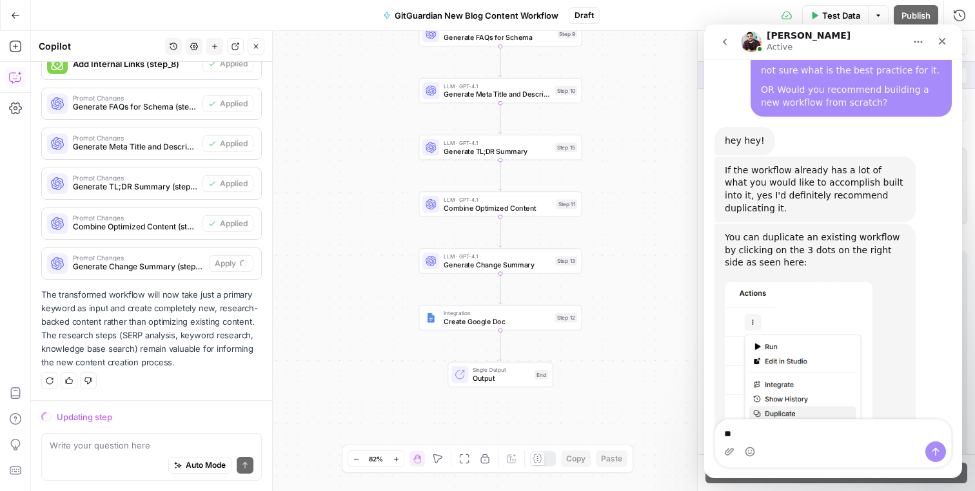
type textarea "*"
type textarea "**********"
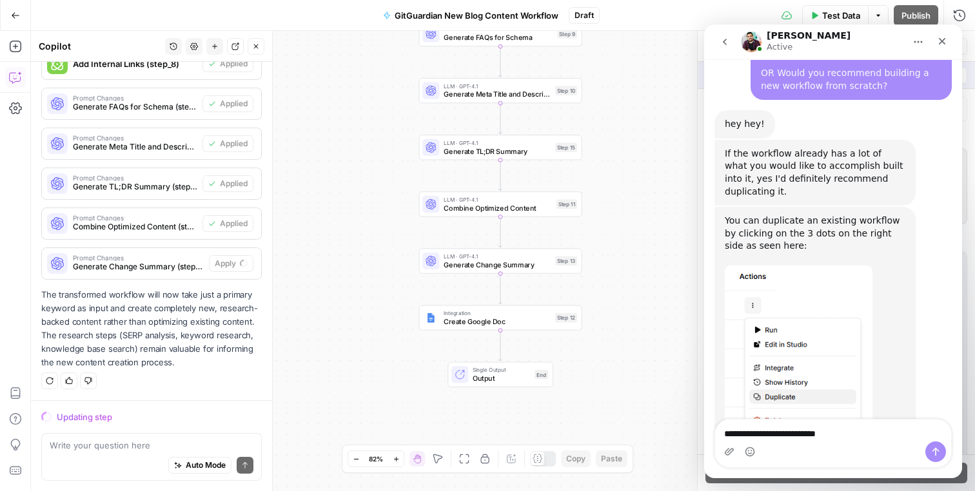
type textarea "**********"
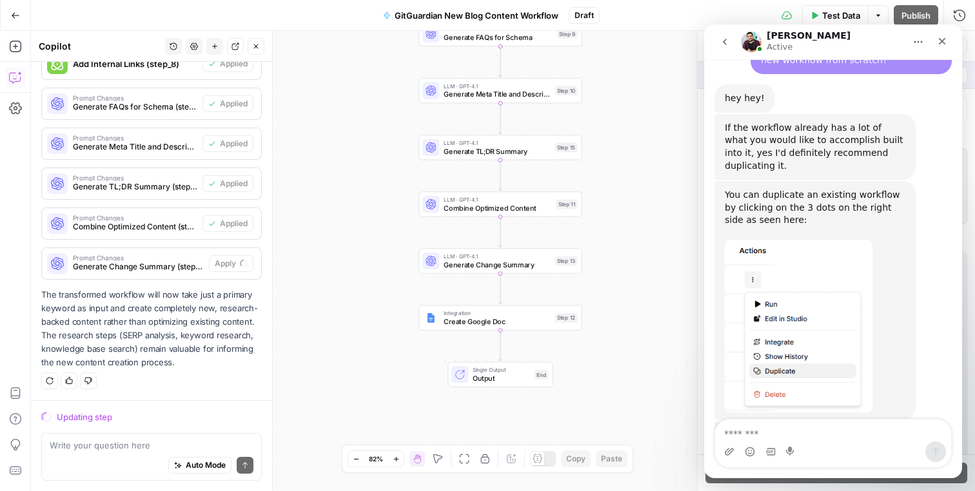
scroll to position [5301, 0]
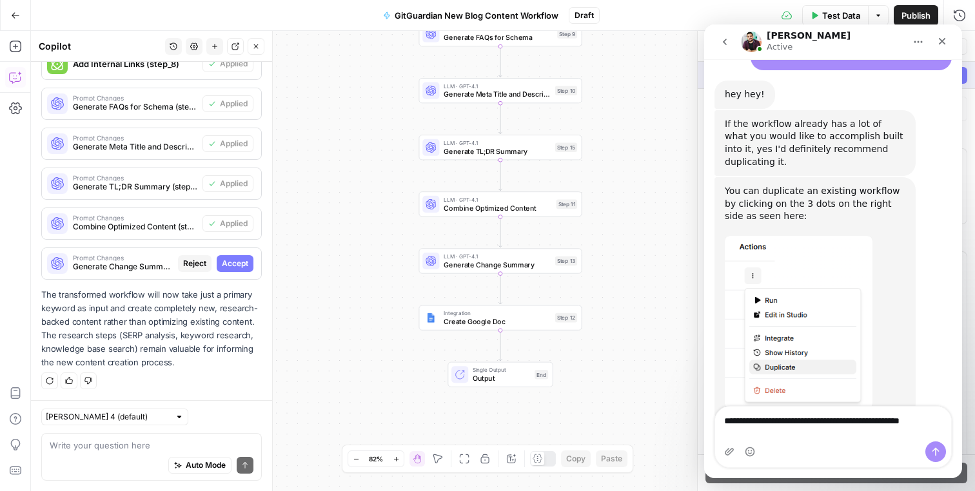
type textarea "**********"
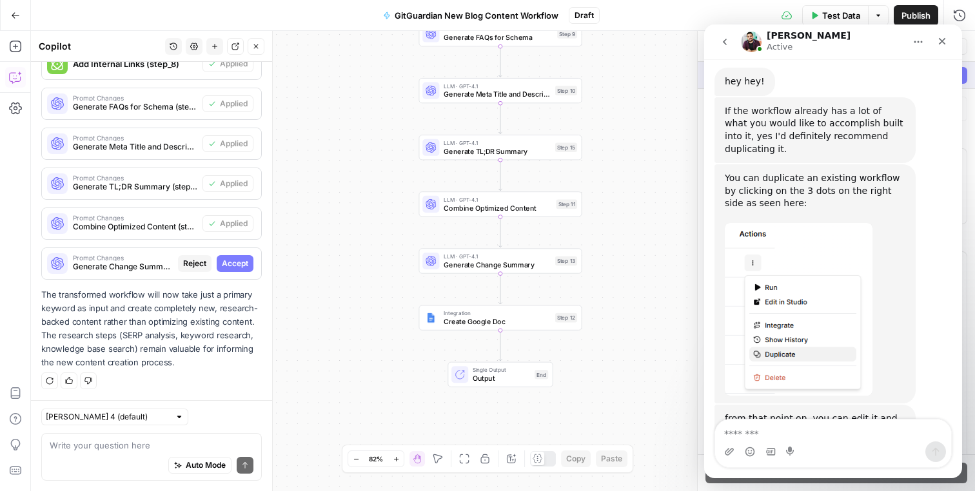
scroll to position [5343, 0]
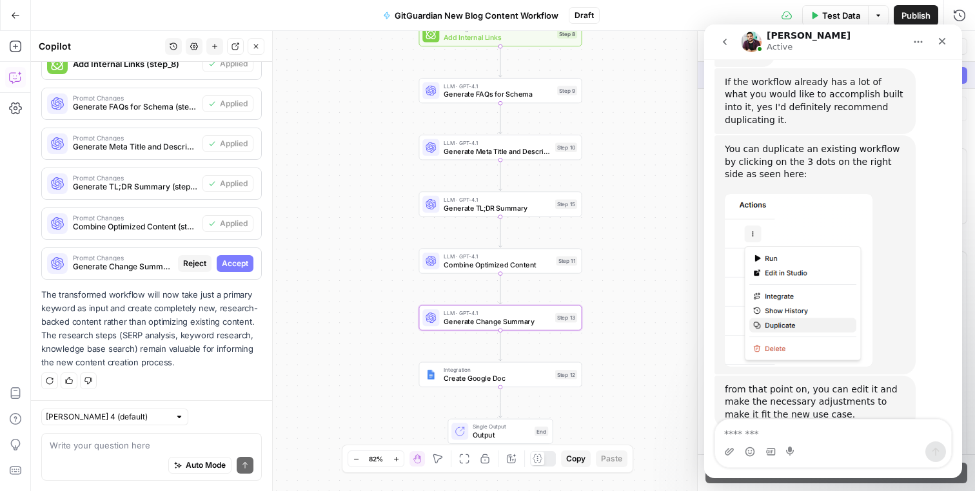
click at [235, 261] on span "Accept" at bounding box center [235, 264] width 26 height 12
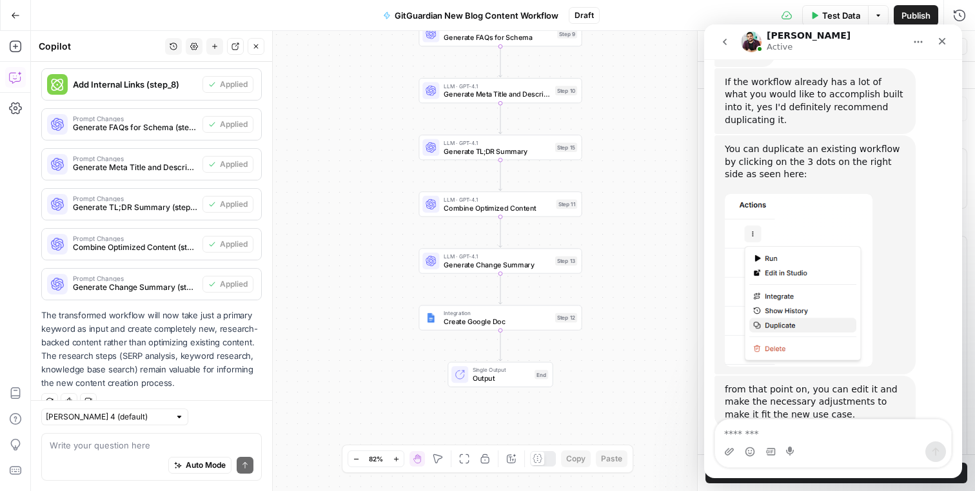
scroll to position [847, 0]
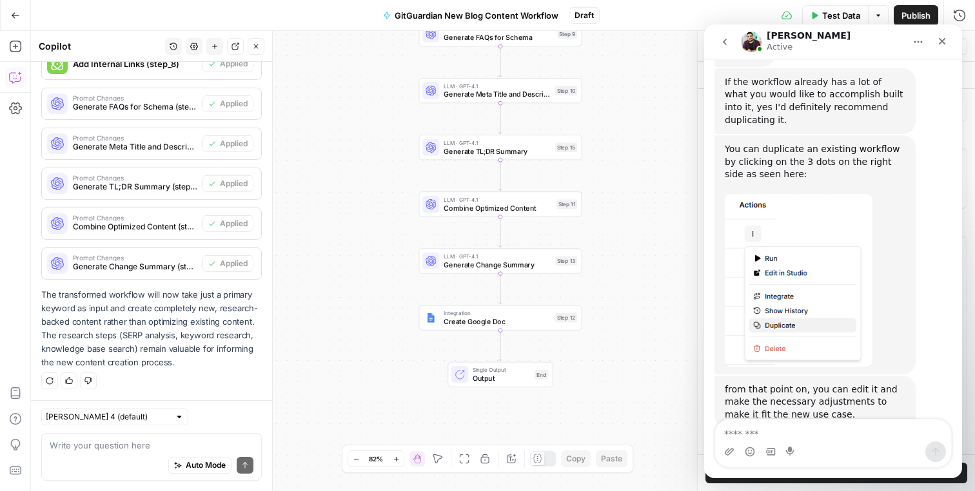
click at [915, 14] on span "Publish" at bounding box center [916, 15] width 29 height 13
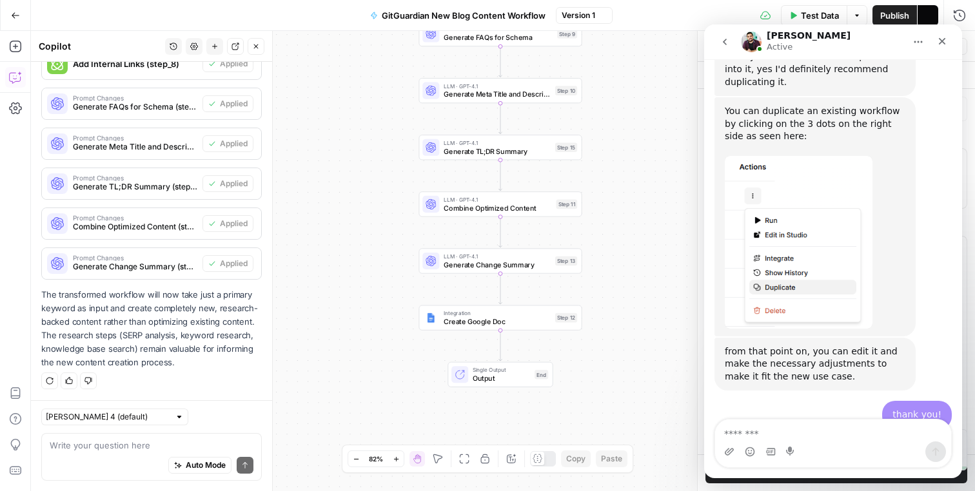
scroll to position [5392, 0]
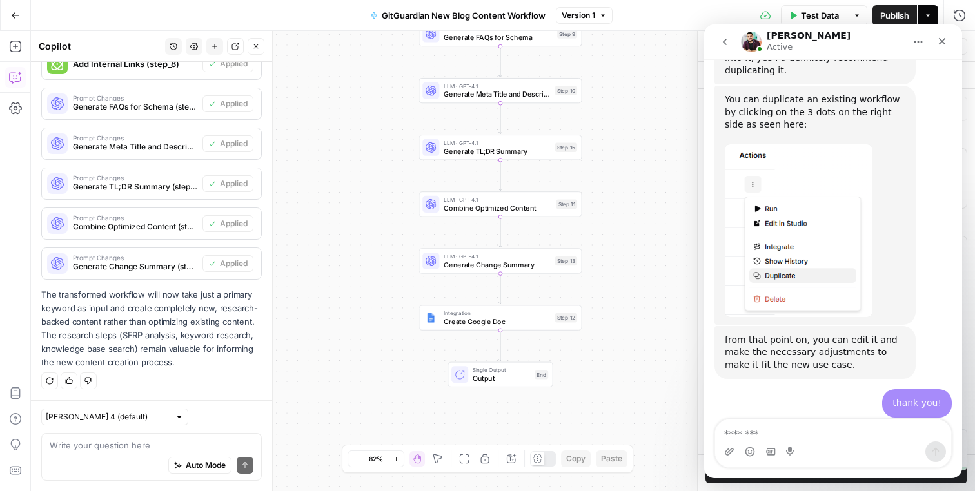
click at [762, 443] on div "Intercom messenger" at bounding box center [833, 452] width 236 height 21
click at [762, 431] on textarea "Message…" at bounding box center [833, 431] width 236 height 22
paste textarea "**********"
type textarea "**********"
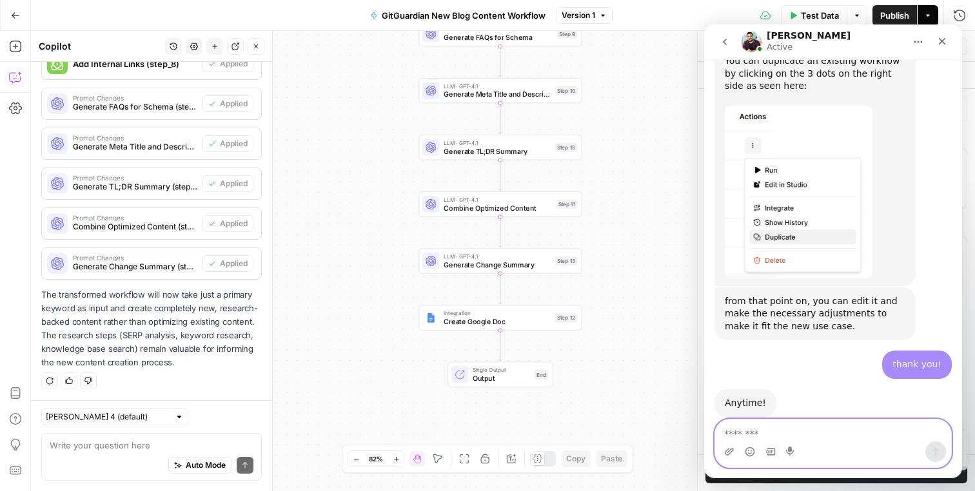
scroll to position [5434, 0]
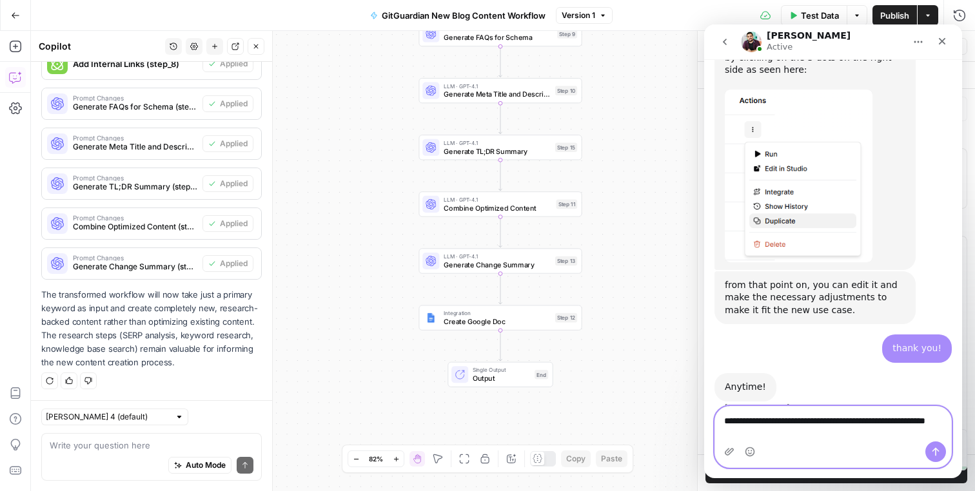
type textarea "**********"
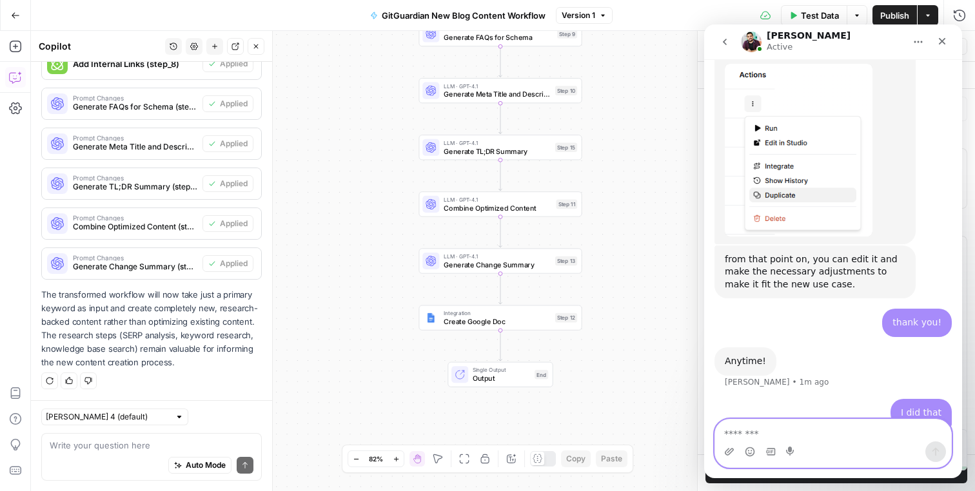
scroll to position [5476, 0]
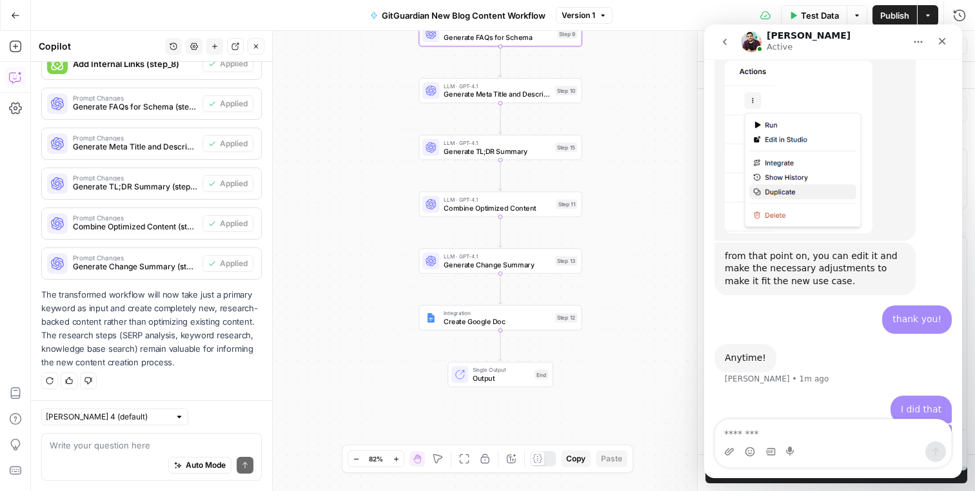
click at [16, 8] on button "Go Back" at bounding box center [15, 15] width 23 height 23
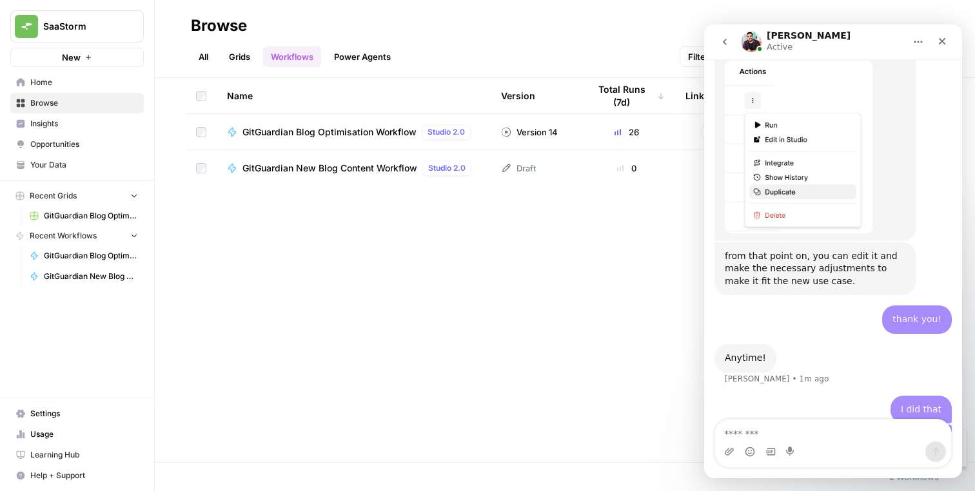
click at [406, 277] on div "Name Version Total Runs (7d) Linked Grids Last Edited Actions GitGuardian Blog …" at bounding box center [565, 270] width 820 height 384
click at [945, 41] on icon "Close" at bounding box center [942, 41] width 10 height 10
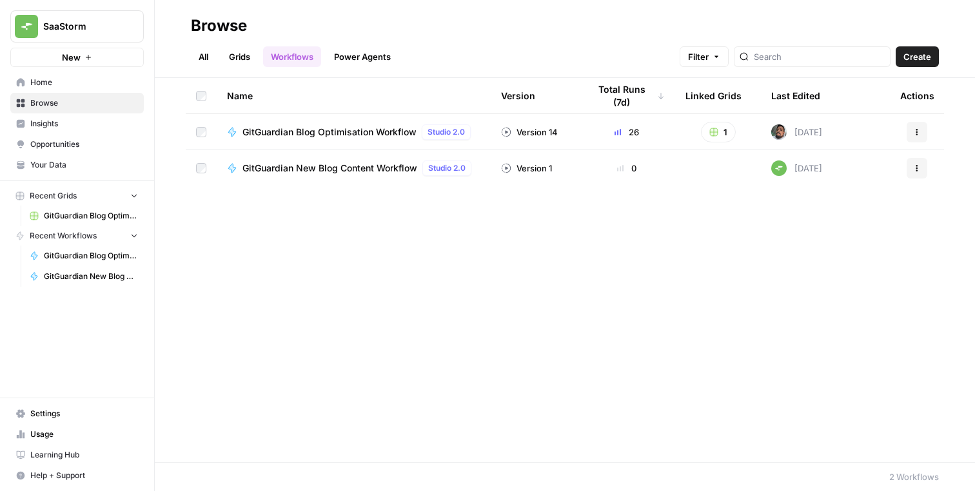
click at [630, 271] on div "Name Version Total Runs (7d) Linked Grids Last Edited Actions GitGuardian Blog …" at bounding box center [565, 270] width 820 height 384
click at [699, 213] on div "Name Version Total Runs (7d) Linked Grids Last Edited Actions GitGuardian Blog …" at bounding box center [565, 270] width 820 height 384
click at [74, 475] on span "Help + Support" at bounding box center [84, 476] width 108 height 12
click at [168, 468] on button "Chat & Support" at bounding box center [208, 470] width 112 height 21
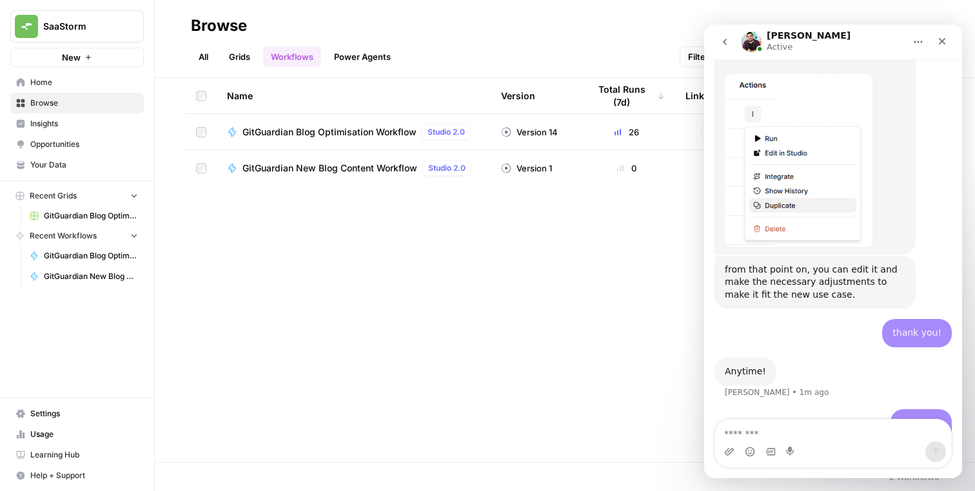
scroll to position [5476, 0]
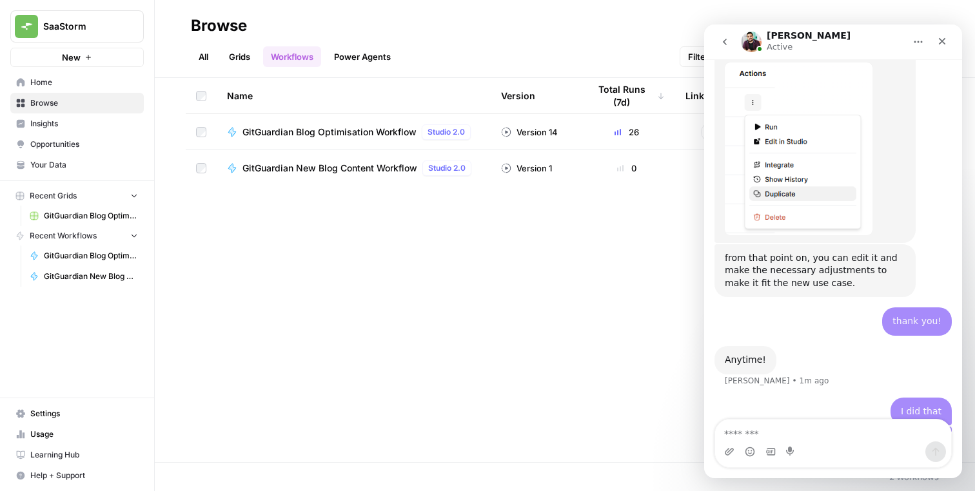
click at [782, 464] on div "may I kindly ask you to give it a check from your side?" at bounding box center [851, 476] width 181 height 25
click at [581, 286] on div "Name Version Total Runs (7d) Linked Grids Last Edited Actions GitGuardian Blog …" at bounding box center [565, 270] width 820 height 384
click at [785, 464] on div "may I kindly ask you to give it a check from your side?" at bounding box center [851, 476] width 181 height 25
click at [784, 457] on div "may I kindly ask you to give it a check from your side? SaaStorm • Just now" at bounding box center [851, 477] width 201 height 41
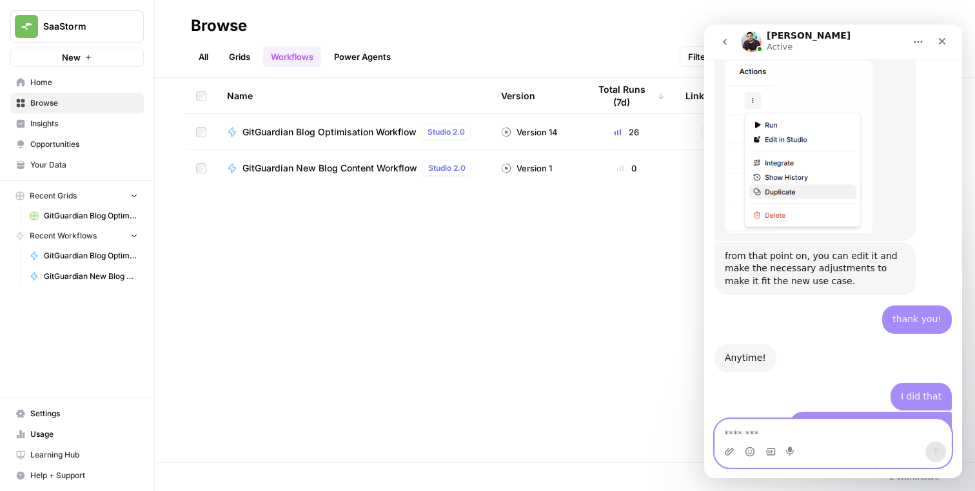
click at [802, 430] on textarea "Message…" at bounding box center [833, 431] width 236 height 22
type textarea "**********"
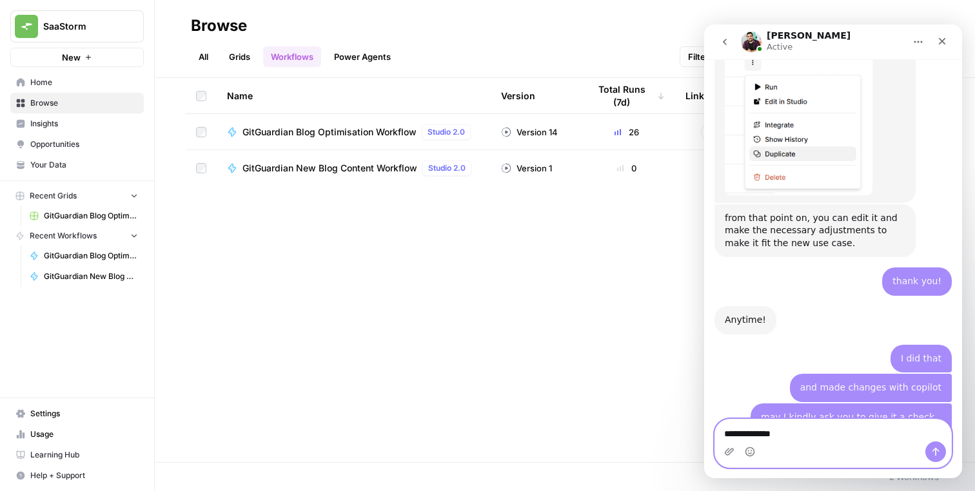
type textarea "**********"
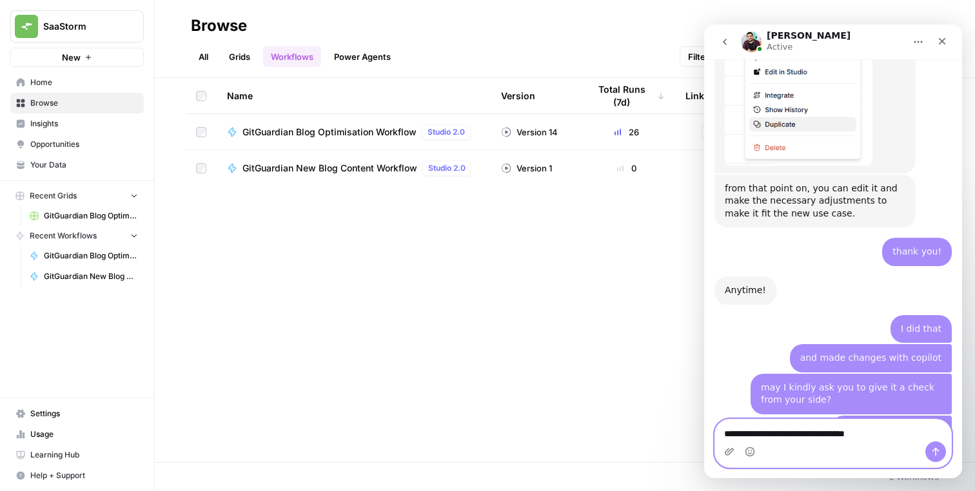
type textarea "**********"
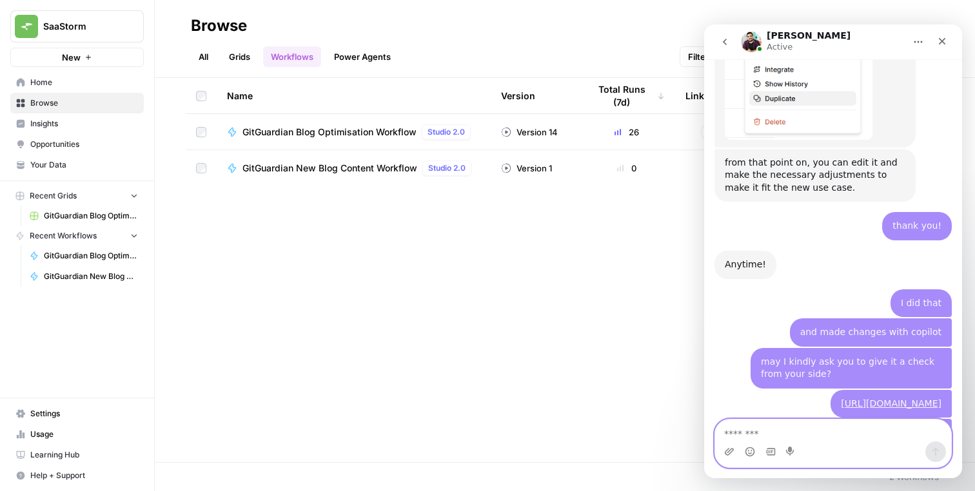
scroll to position [5575, 0]
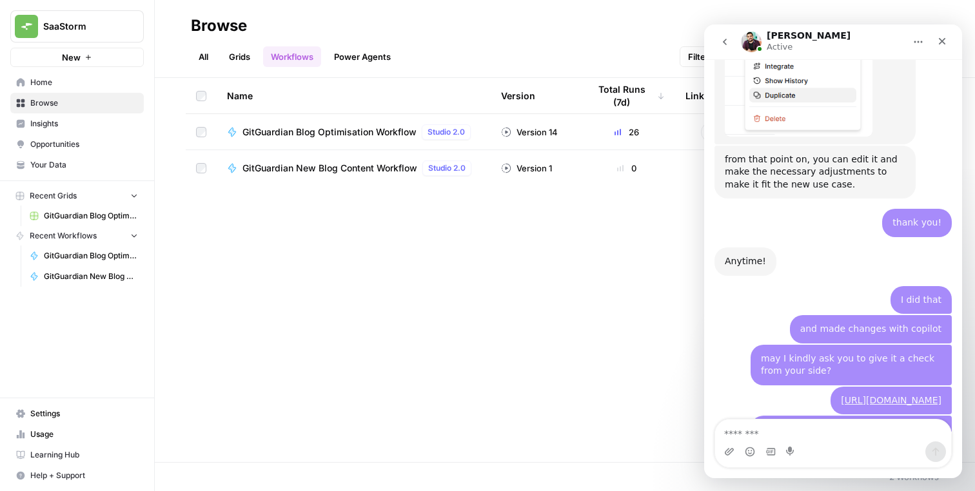
click at [644, 275] on div "Name Version Total Runs (7d) Linked Grids Last Edited Actions GitGuardian Blog …" at bounding box center [565, 270] width 820 height 384
click at [732, 475] on div "sure! Please give a couple of minutes to review it" at bounding box center [815, 487] width 181 height 25
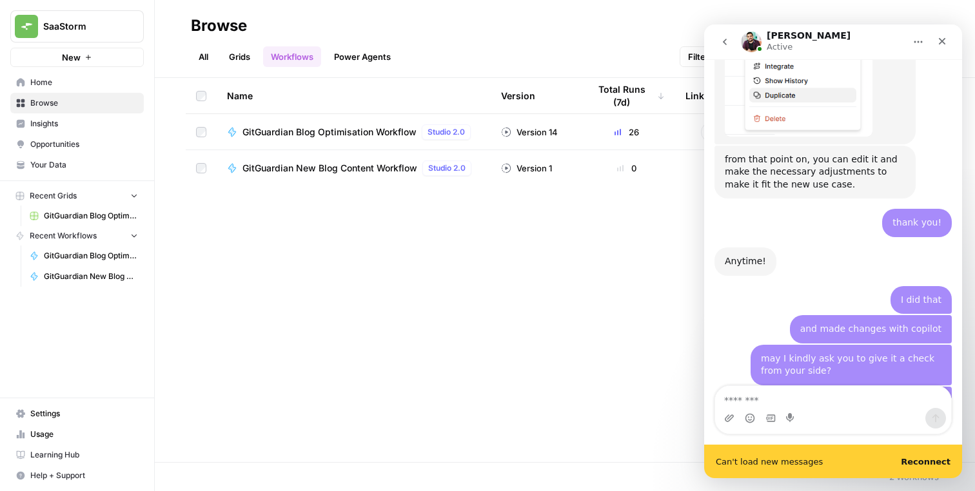
scroll to position [5608, 0]
